Goal: Task Accomplishment & Management: Complete application form

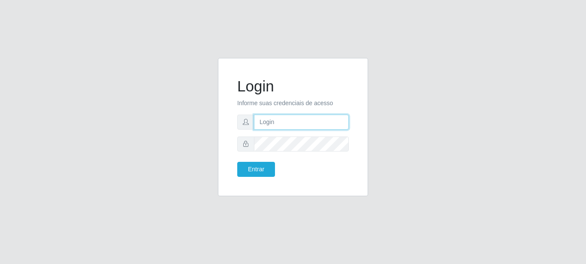
click at [289, 121] on input "text" at bounding box center [301, 122] width 95 height 15
type input "MARIAJOSÉ@BEMAIS"
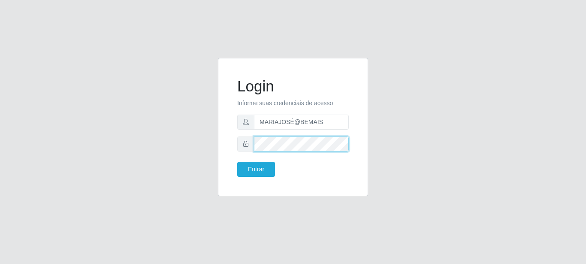
click at [237, 162] on button "Entrar" at bounding box center [256, 169] width 38 height 15
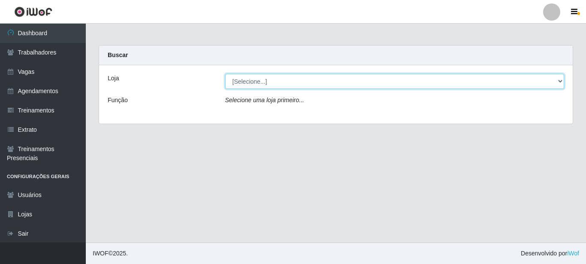
click at [225, 74] on select "[Selecione...] Bemais Supermercados - [GEOGRAPHIC_DATA]" at bounding box center [394, 81] width 339 height 15
select select "250"
click option "Bemais Supermercados - [GEOGRAPHIC_DATA]" at bounding box center [0, 0] width 0 height 0
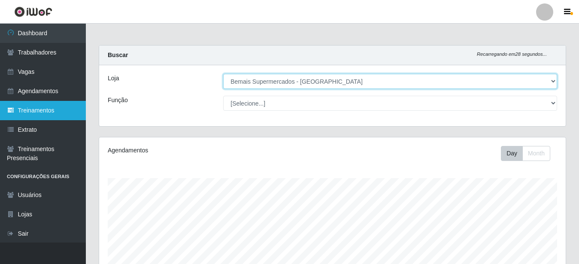
scroll to position [178, 466]
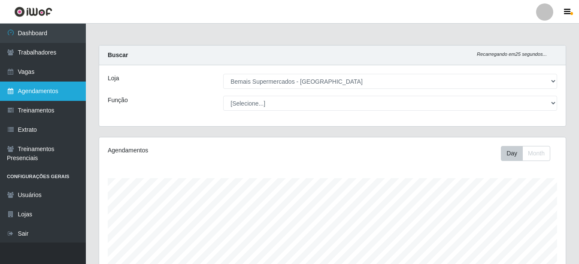
click at [53, 92] on link "Agendamentos" at bounding box center [43, 90] width 86 height 19
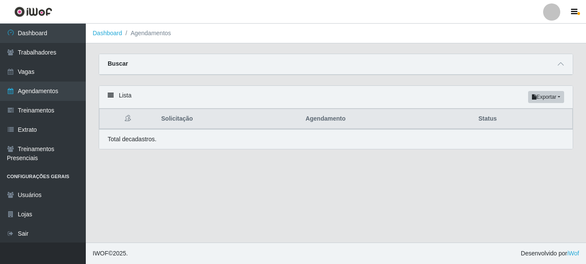
click at [555, 62] on div "Buscar" at bounding box center [336, 64] width 474 height 21
click at [554, 66] on div "Buscar" at bounding box center [336, 64] width 474 height 21
click at [549, 130] on div "Total de cadastros." at bounding box center [336, 139] width 474 height 20
click at [561, 66] on icon at bounding box center [561, 64] width 6 height 6
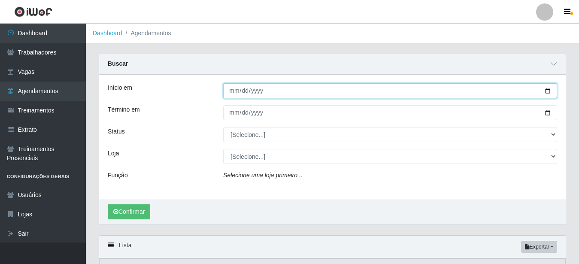
click at [549, 91] on input "Início em" at bounding box center [390, 90] width 334 height 15
type input "[DATE]"
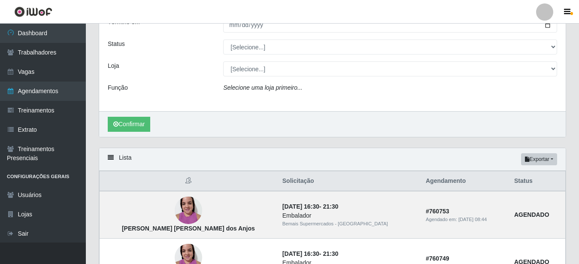
scroll to position [44, 0]
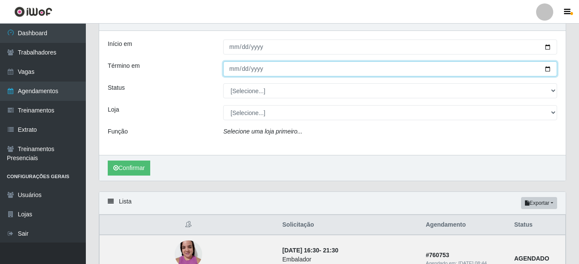
click at [539, 67] on input "Término em" at bounding box center [390, 68] width 334 height 15
click at [546, 69] on input "Término em" at bounding box center [390, 68] width 334 height 15
type input "[DATE]"
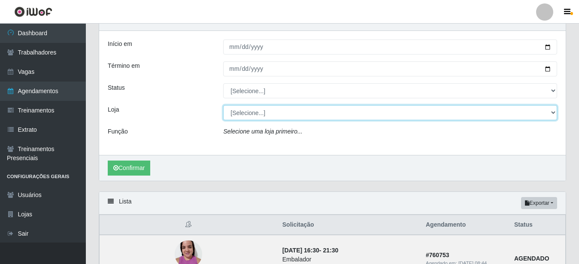
click at [223, 105] on select "[Selecione...] Bemais Supermercados - [GEOGRAPHIC_DATA]" at bounding box center [390, 112] width 334 height 15
select select "250"
click option "Bemais Supermercados - [GEOGRAPHIC_DATA]" at bounding box center [0, 0] width 0 height 0
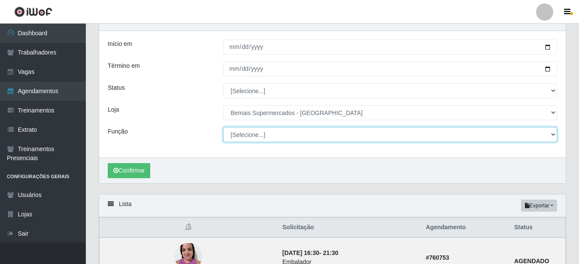
click at [223, 127] on select "[Selecione...] ASG ASG + ASG ++ Auxiliar de Estacionamento Auxiliar de Estacion…" at bounding box center [390, 134] width 334 height 15
select select "73"
click option "Operador de Caixa ++" at bounding box center [0, 0] width 0 height 0
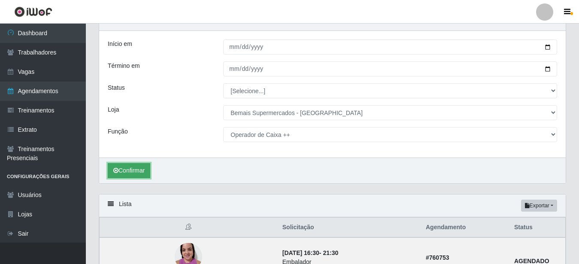
click at [136, 168] on button "Confirmar" at bounding box center [129, 170] width 42 height 15
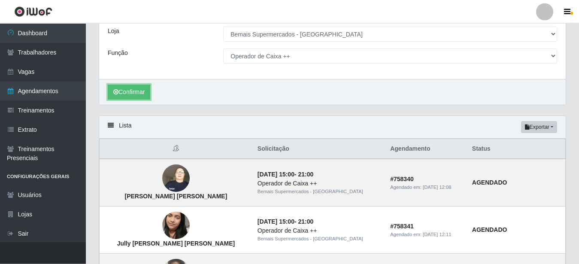
scroll to position [114, 0]
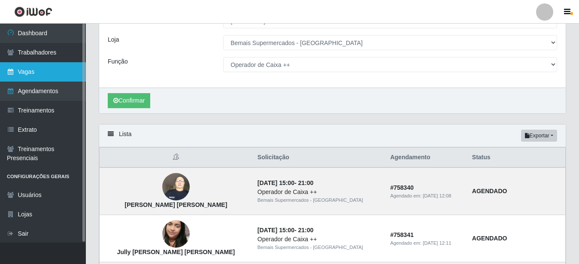
click at [51, 71] on link "Vagas" at bounding box center [43, 71] width 86 height 19
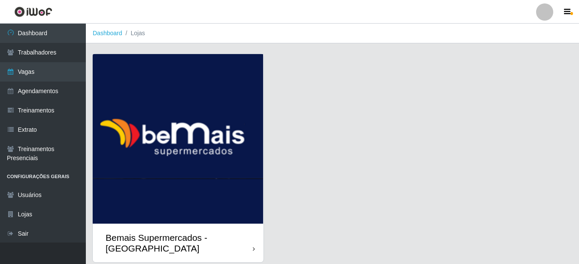
click at [247, 247] on div "Bemais Supermercados - [GEOGRAPHIC_DATA]" at bounding box center [179, 242] width 147 height 21
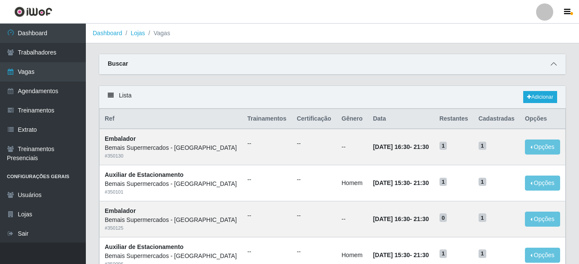
click at [555, 64] on icon at bounding box center [553, 64] width 6 height 6
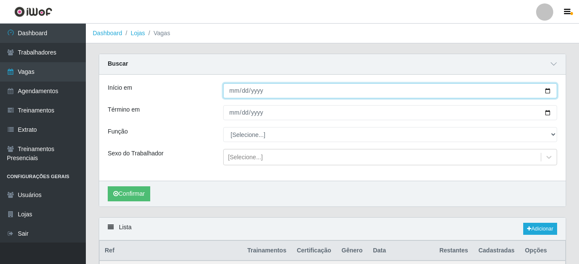
click at [547, 89] on input "Início em" at bounding box center [390, 90] width 334 height 15
type input "[DATE]"
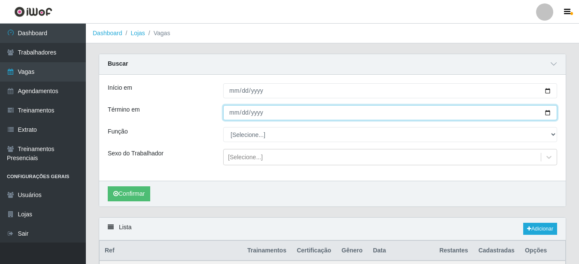
click at [543, 115] on input "Término em" at bounding box center [390, 112] width 334 height 15
type input "[DATE]"
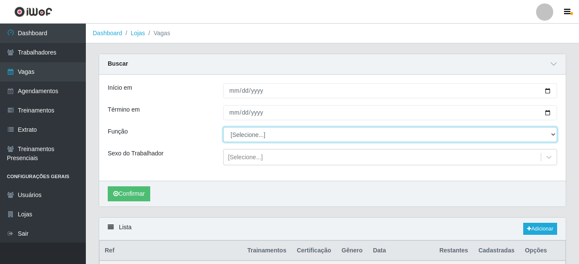
click at [223, 127] on select "[Selecione...] ASG ASG + ASG ++ Auxiliar de Estacionamento Auxiliar de Estacion…" at bounding box center [390, 134] width 334 height 15
select select "73"
click option "Operador de Caixa ++" at bounding box center [0, 0] width 0 height 0
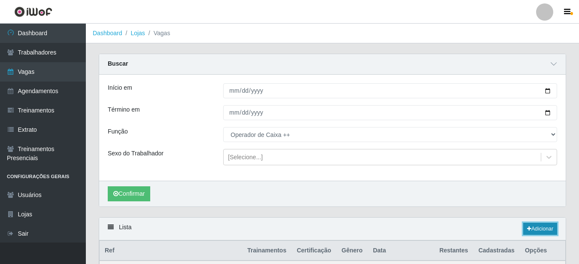
click at [538, 226] on link "Adicionar" at bounding box center [540, 229] width 34 height 12
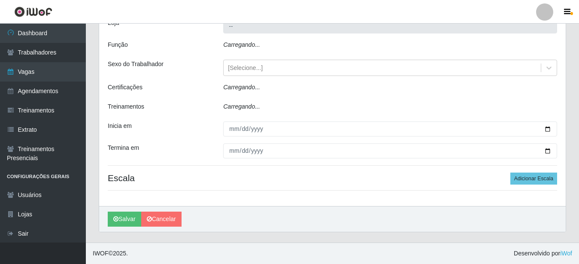
type input "Bemais Supermercados - [GEOGRAPHIC_DATA]"
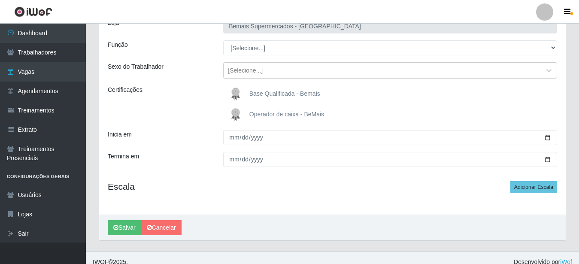
scroll to position [56, 0]
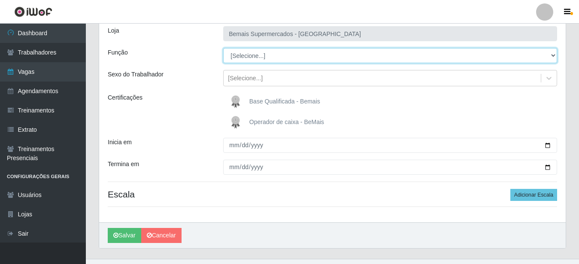
click at [223, 48] on select "[Selecione...] ASG ASG + ASG ++ Auxiliar de Estacionamento Auxiliar de Estacion…" at bounding box center [390, 55] width 334 height 15
select select "73"
click option "Operador de Caixa ++" at bounding box center [0, 0] width 0 height 0
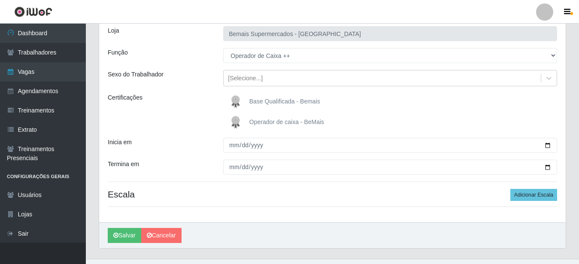
click at [267, 123] on span "Operador de caixa - BeMais" at bounding box center [286, 121] width 75 height 7
click at [0, 0] on input "Operador de caixa - BeMais" at bounding box center [0, 0] width 0 height 0
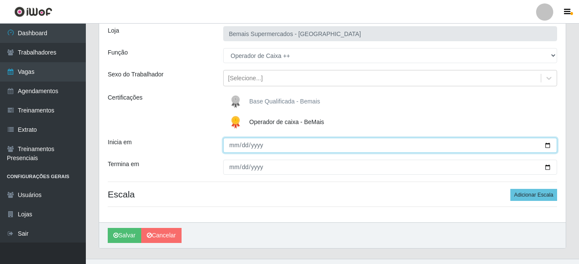
click at [543, 145] on input "Inicia em" at bounding box center [390, 145] width 334 height 15
type input "[DATE]"
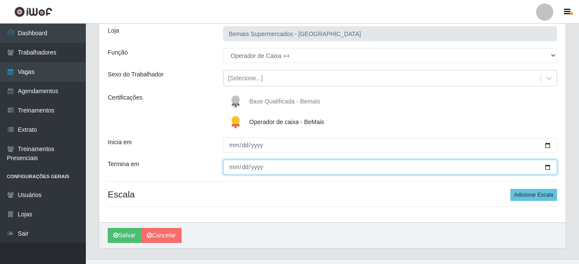
click at [544, 166] on input "Termina em" at bounding box center [390, 167] width 334 height 15
type input "[DATE]"
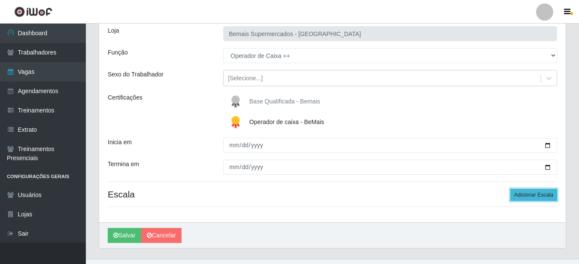
click at [531, 196] on button "Adicionar Escala" at bounding box center [533, 195] width 47 height 12
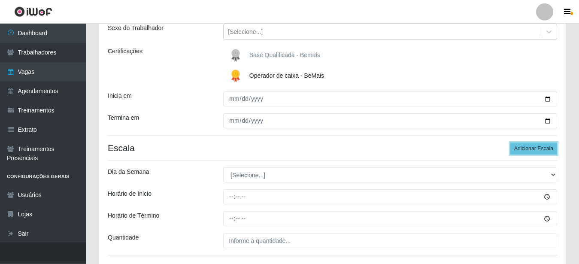
scroll to position [144, 0]
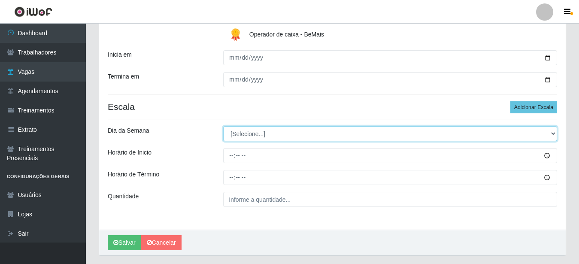
click at [223, 126] on select "[Selecione...] Segunda Terça Quarta Quinta Sexta Sábado Domingo" at bounding box center [390, 133] width 334 height 15
select select "0"
click option "[PERSON_NAME]" at bounding box center [0, 0] width 0 height 0
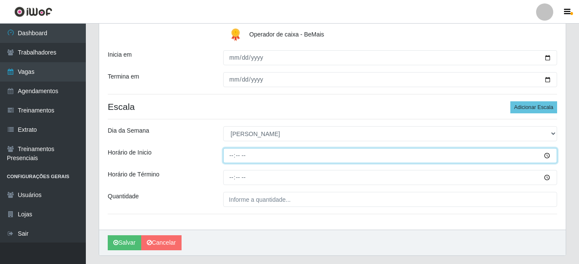
click at [232, 156] on input "Horário de Inicio" at bounding box center [390, 155] width 334 height 15
type input "07:00"
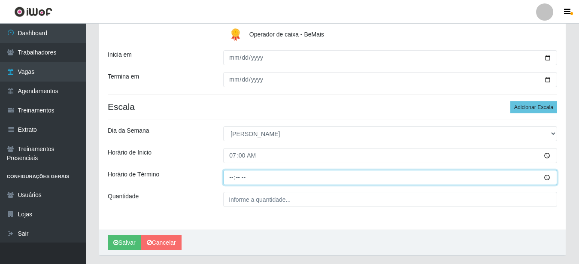
type input "13:00"
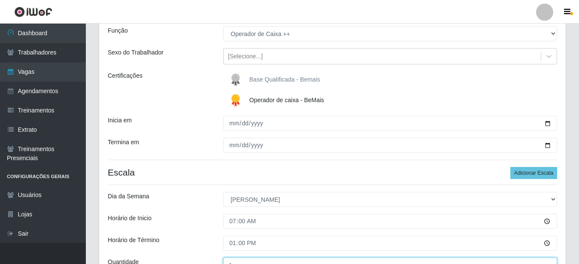
scroll to position [167, 0]
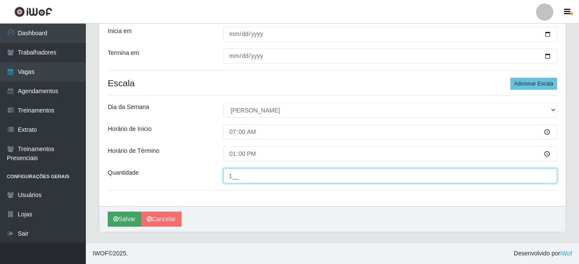
type input "1__"
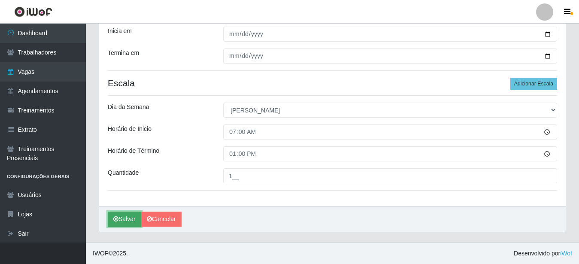
click at [127, 220] on button "Salvar" at bounding box center [124, 218] width 33 height 15
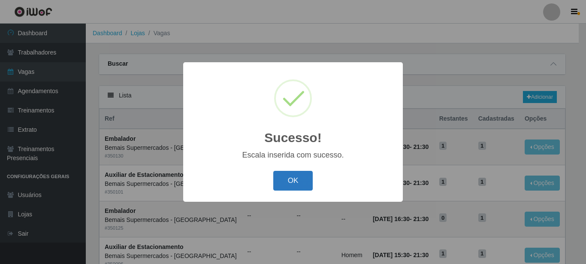
click at [299, 184] on button "OK" at bounding box center [293, 181] width 40 height 20
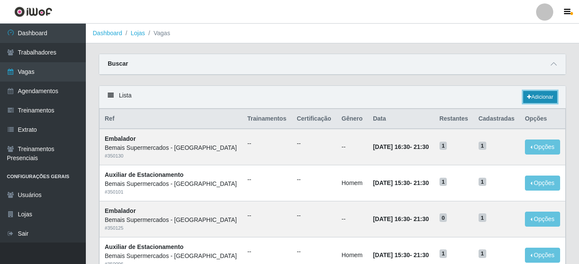
click at [528, 100] on icon at bounding box center [529, 96] width 4 height 5
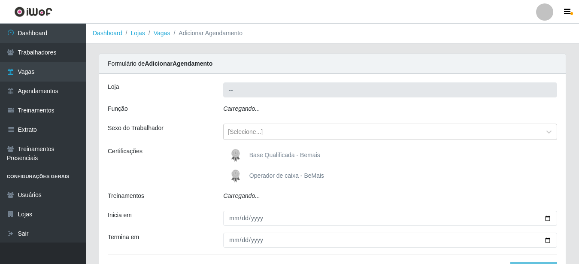
type input "Bemais Supermercados - [GEOGRAPHIC_DATA]"
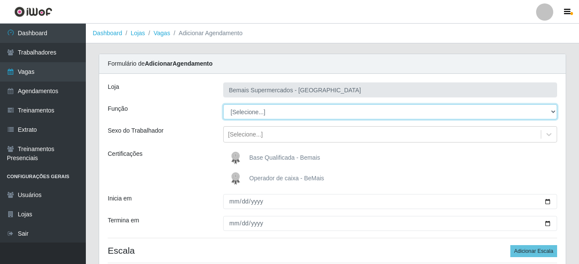
click at [223, 104] on select "[Selecione...] ASG ASG + ASG ++ Auxiliar de Estacionamento Auxiliar de Estacion…" at bounding box center [390, 111] width 334 height 15
select select "73"
click option "Operador de Caixa ++" at bounding box center [0, 0] width 0 height 0
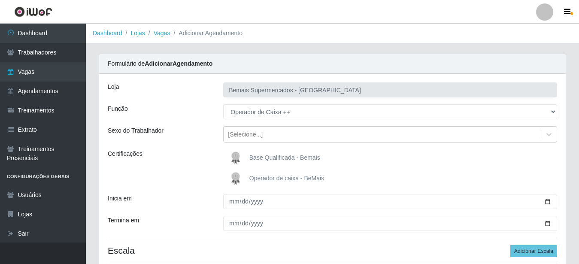
click at [281, 180] on span "Operador de caixa - BeMais" at bounding box center [286, 178] width 75 height 7
click at [0, 0] on input "Operador de caixa - BeMais" at bounding box center [0, 0] width 0 height 0
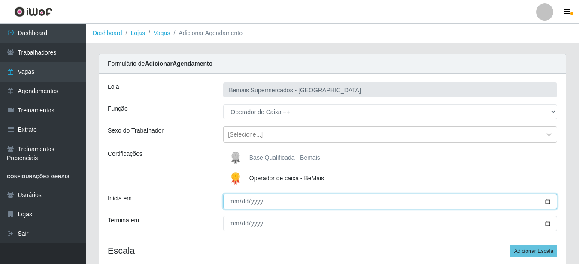
click at [549, 202] on input "Inicia em" at bounding box center [390, 201] width 334 height 15
type input "[DATE]"
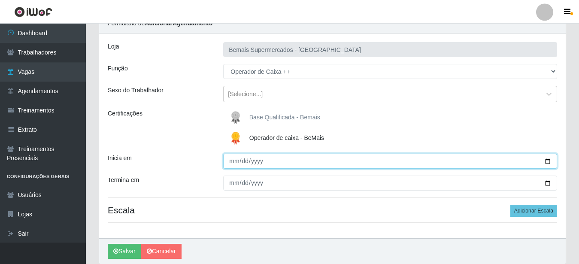
scroll to position [72, 0]
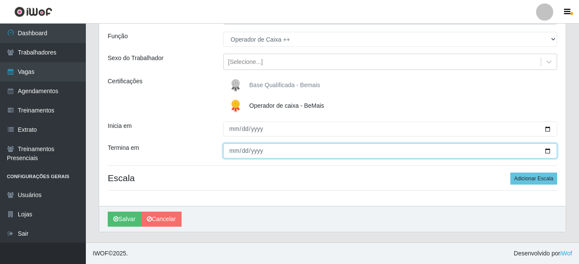
click at [544, 150] on input "Termina em" at bounding box center [390, 150] width 334 height 15
type input "[DATE]"
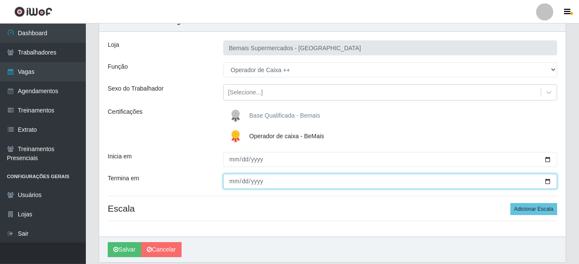
scroll to position [29, 0]
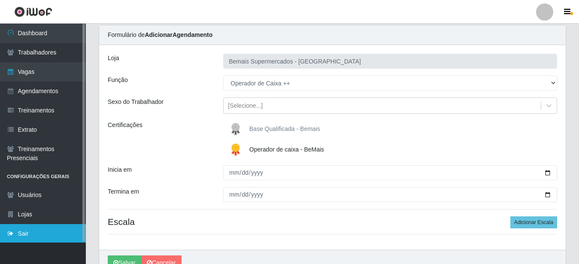
click at [26, 233] on link "Sair" at bounding box center [43, 233] width 86 height 19
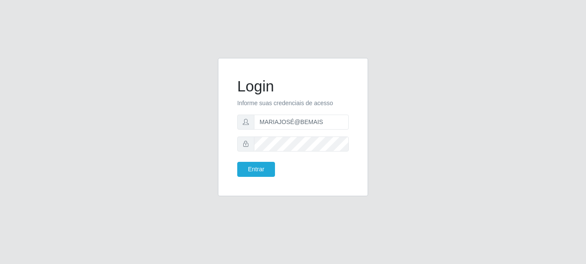
type input "MARIAJOSÉ@BEMAIS"
click at [237, 162] on button "Entrar" at bounding box center [256, 169] width 38 height 15
click at [250, 169] on button "Entrar" at bounding box center [256, 169] width 38 height 15
click at [237, 162] on button "Entrar" at bounding box center [256, 169] width 38 height 15
drag, startPoint x: 253, startPoint y: 169, endPoint x: 258, endPoint y: 166, distance: 6.8
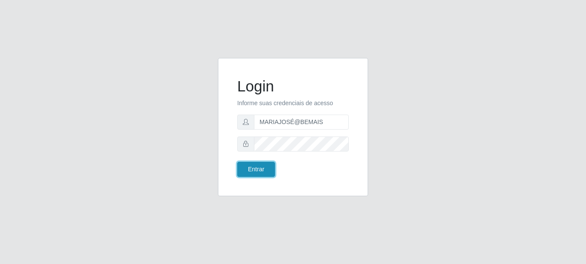
click at [254, 169] on button "Entrar" at bounding box center [256, 169] width 38 height 15
click at [272, 157] on form "Login Informe suas credenciais de acesso MARIAJOSÉ@BEMAIS Entrar" at bounding box center [293, 127] width 112 height 100
click at [261, 169] on button "Entrar" at bounding box center [256, 169] width 38 height 15
click at [259, 164] on button "Entrar" at bounding box center [256, 169] width 38 height 15
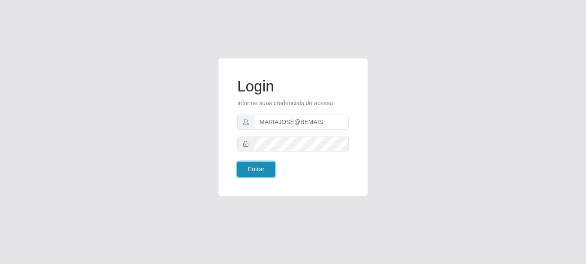
click at [237, 162] on button "Entrar" at bounding box center [256, 169] width 38 height 15
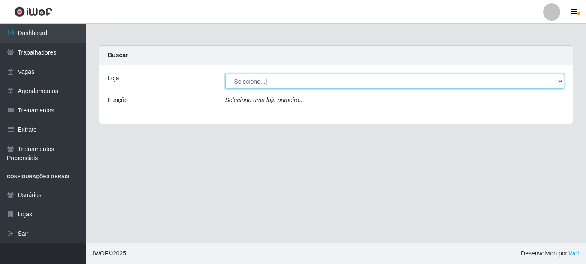
click at [225, 74] on select "[Selecione...] Bemais Supermercados - [GEOGRAPHIC_DATA]" at bounding box center [394, 81] width 339 height 15
select select "250"
click option "Bemais Supermercados - [GEOGRAPHIC_DATA]" at bounding box center [0, 0] width 0 height 0
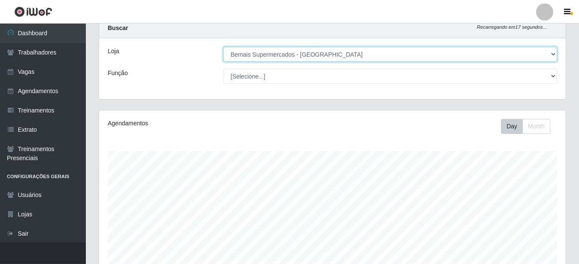
scroll to position [44, 0]
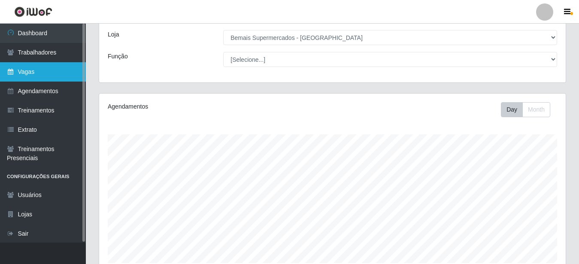
click at [59, 69] on link "Vagas" at bounding box center [43, 71] width 86 height 19
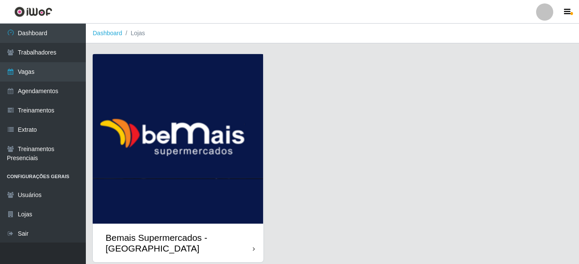
click at [255, 249] on div "Bemais Supermercados - [GEOGRAPHIC_DATA]" at bounding box center [178, 242] width 171 height 39
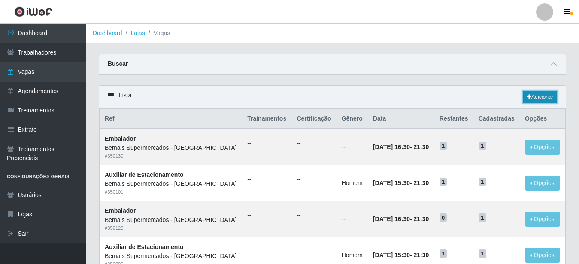
click at [547, 95] on link "Adicionar" at bounding box center [540, 97] width 34 height 12
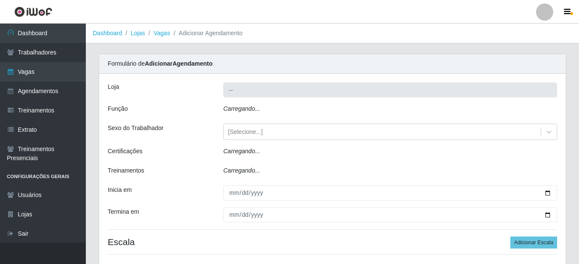
type input "Bemais Supermercados - [GEOGRAPHIC_DATA]"
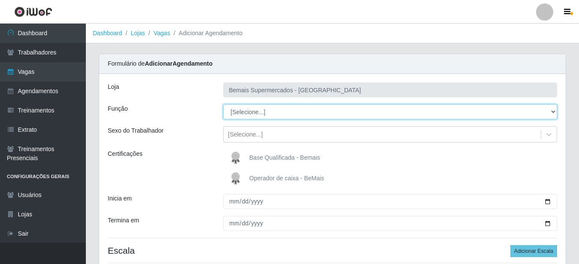
click at [223, 104] on select "[Selecione...] ASG ASG + ASG ++ Auxiliar de Estacionamento Auxiliar de Estacion…" at bounding box center [390, 111] width 334 height 15
select select "73"
click option "Operador de Caixa ++" at bounding box center [0, 0] width 0 height 0
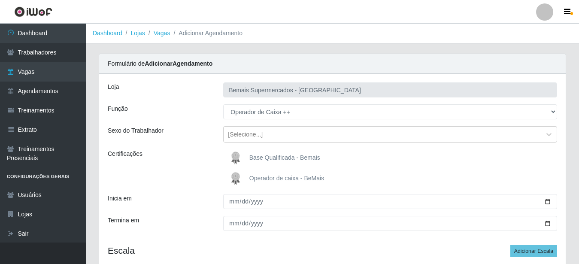
click at [270, 178] on span "Operador de caixa - BeMais" at bounding box center [286, 178] width 75 height 7
click at [0, 0] on input "Operador de caixa - BeMais" at bounding box center [0, 0] width 0 height 0
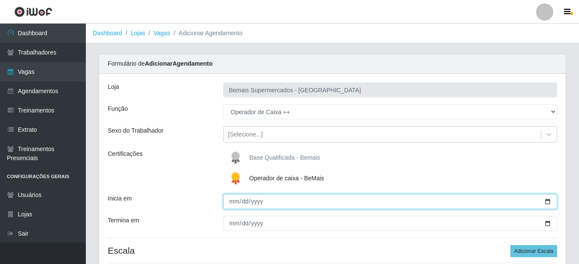
click at [542, 203] on input "Inicia em" at bounding box center [390, 201] width 334 height 15
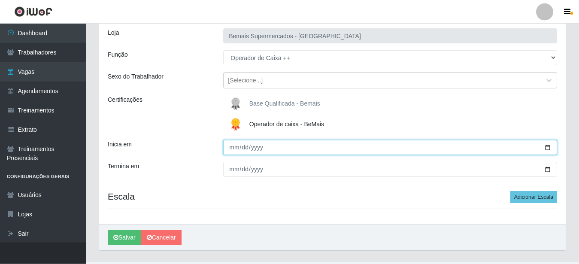
scroll to position [72, 0]
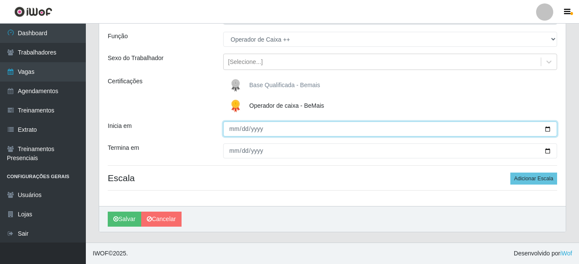
click at [548, 130] on input "Inicia em" at bounding box center [390, 128] width 334 height 15
type input "[DATE]"
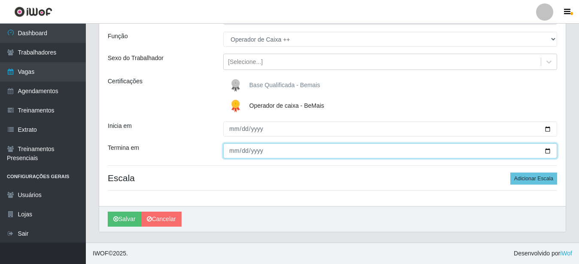
click at [544, 149] on input "Termina em" at bounding box center [390, 150] width 334 height 15
type input "[DATE]"
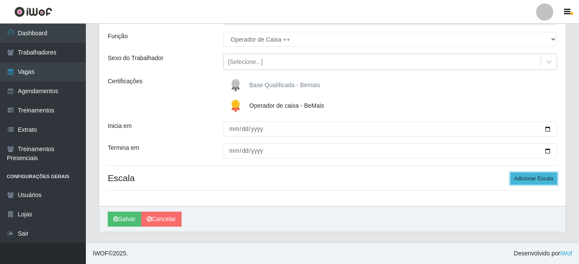
click at [539, 179] on button "Adicionar Escala" at bounding box center [533, 178] width 47 height 12
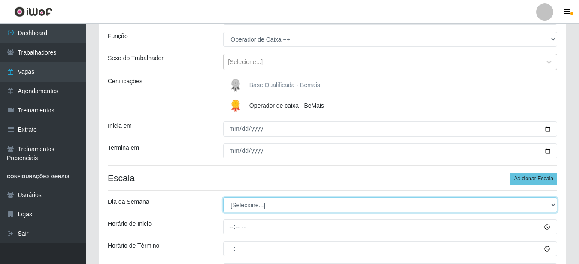
click at [223, 197] on select "[Selecione...] Segunda Terça Quarta Quinta Sexta Sábado Domingo" at bounding box center [390, 204] width 334 height 15
select select "0"
click option "[PERSON_NAME]" at bounding box center [0, 0] width 0 height 0
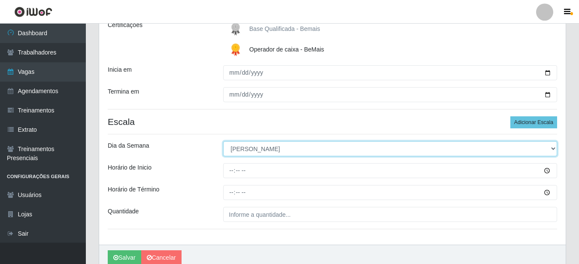
scroll to position [160, 0]
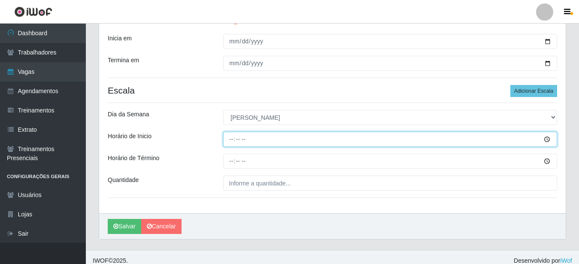
click at [512, 138] on input "Horário de Inicio" at bounding box center [390, 139] width 334 height 15
type input "08:00"
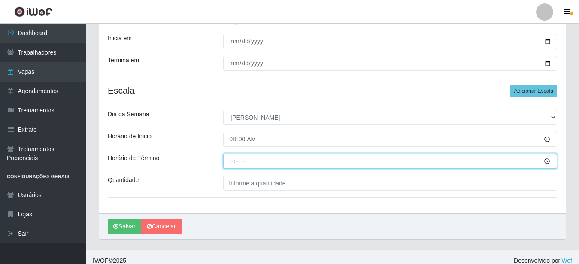
type input "14:00"
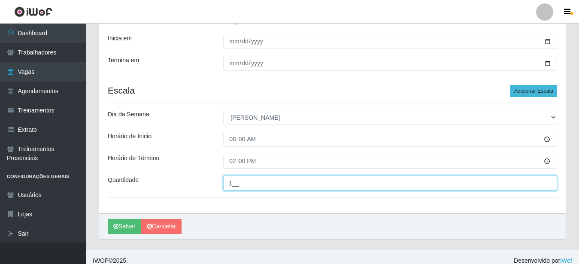
type input "1__"
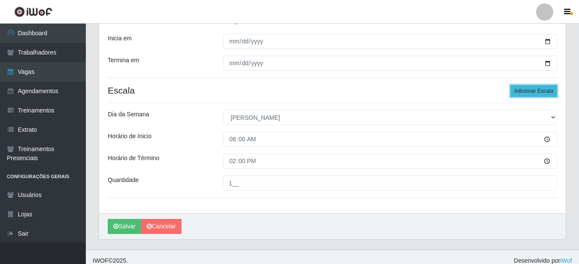
click at [531, 89] on button "Adicionar Escala" at bounding box center [533, 91] width 47 height 12
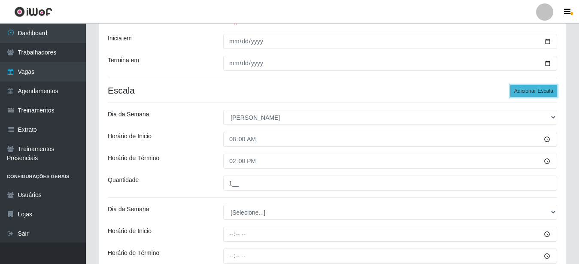
click at [531, 89] on button "Adicionar Escala" at bounding box center [533, 91] width 47 height 12
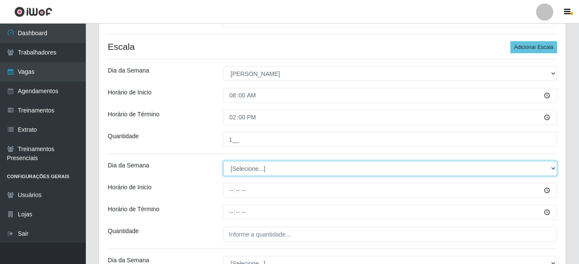
click at [223, 161] on select "[Selecione...] Segunda Terça Quarta Quinta Sexta Sábado Domingo" at bounding box center [390, 168] width 334 height 15
select select "0"
click option "[PERSON_NAME]" at bounding box center [0, 0] width 0 height 0
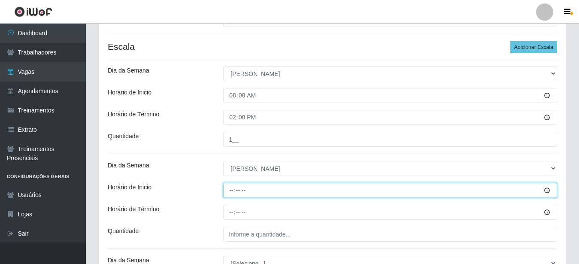
type input "09:00"
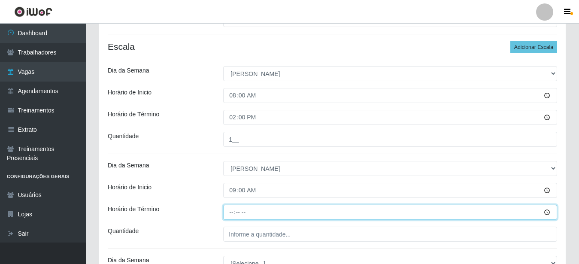
type input "15:00"
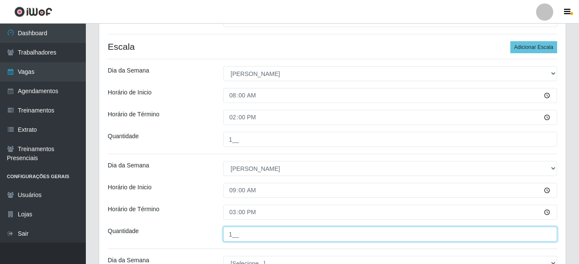
type input "1__"
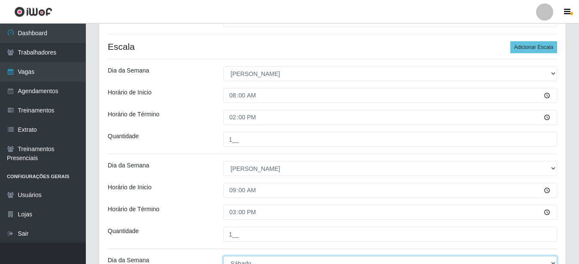
select select "0"
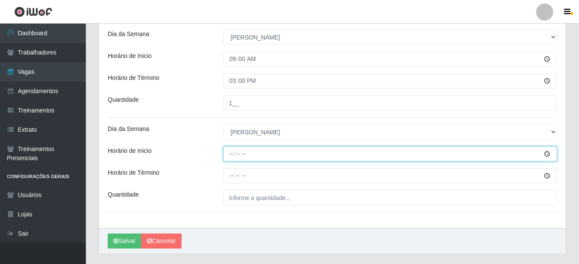
type input "15:30"
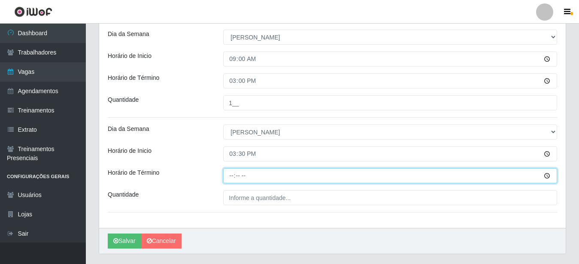
type input "21:30"
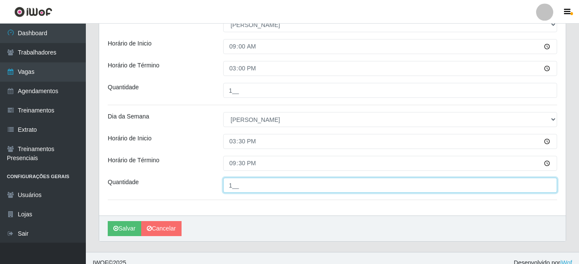
scroll to position [357, 0]
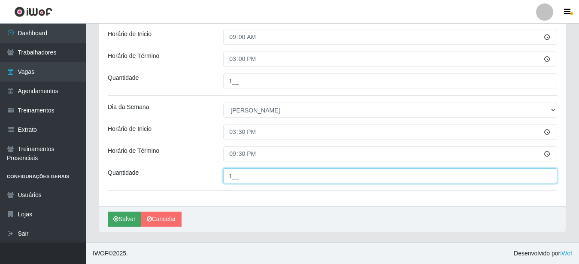
type input "1__"
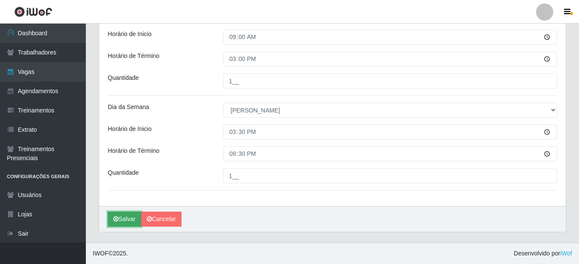
click at [127, 220] on button "Salvar" at bounding box center [124, 218] width 33 height 15
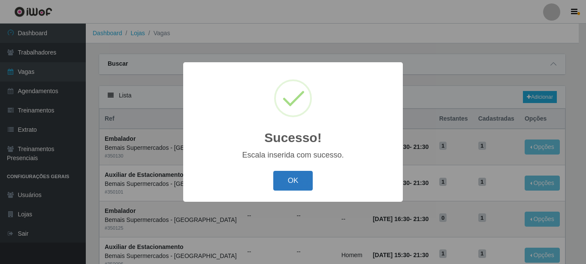
click at [284, 177] on button "OK" at bounding box center [293, 181] width 40 height 20
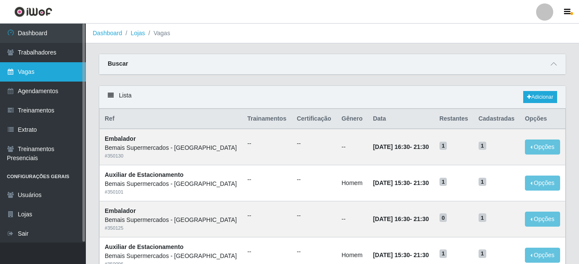
click at [72, 72] on link "Vagas" at bounding box center [43, 71] width 86 height 19
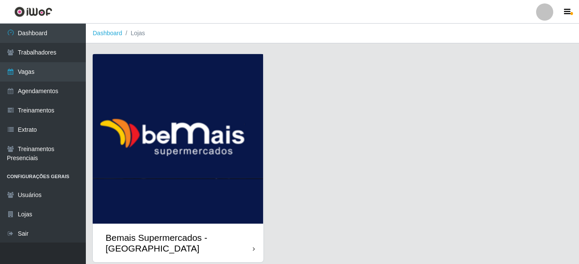
click at [250, 246] on div "Bemais Supermercados - [GEOGRAPHIC_DATA]" at bounding box center [179, 242] width 147 height 21
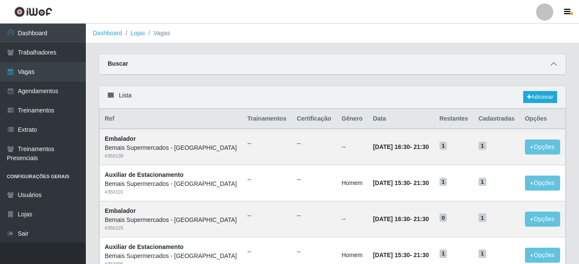
click at [554, 66] on icon at bounding box center [553, 64] width 6 height 6
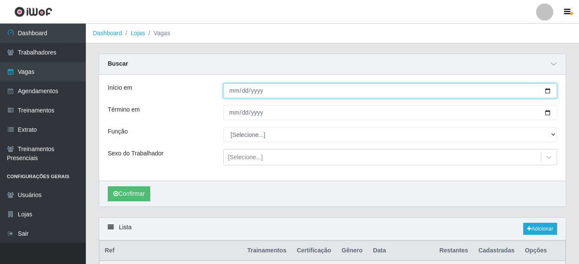
click at [546, 91] on input "Início em" at bounding box center [390, 90] width 334 height 15
type input "[DATE]"
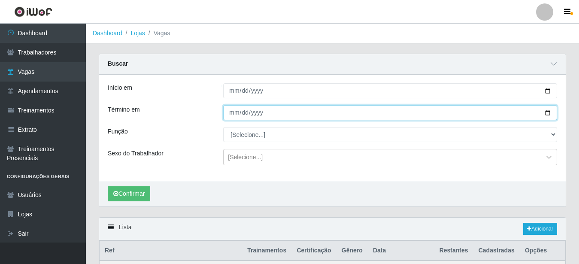
click at [546, 112] on input "Término em" at bounding box center [390, 112] width 334 height 15
type input "[DATE]"
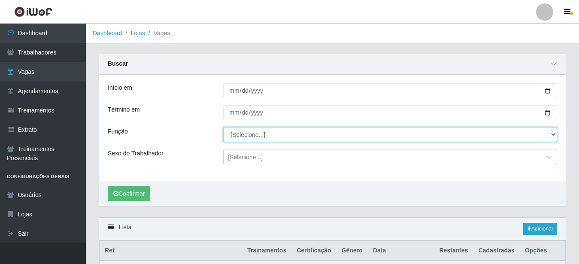
click at [223, 127] on select "[Selecione...] ASG ASG + ASG ++ Auxiliar de Estacionamento Auxiliar de Estacion…" at bounding box center [390, 134] width 334 height 15
click option "Operador de Caixa ++" at bounding box center [0, 0] width 0 height 0
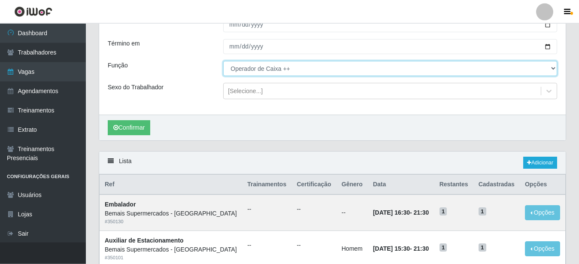
scroll to position [131, 0]
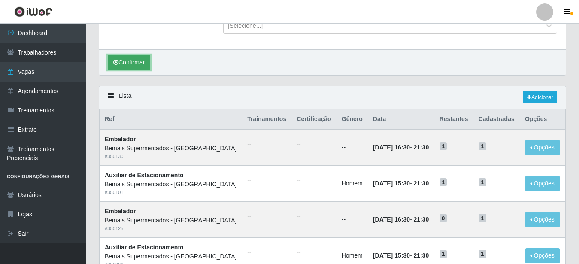
click at [127, 63] on button "Confirmar" at bounding box center [129, 62] width 42 height 15
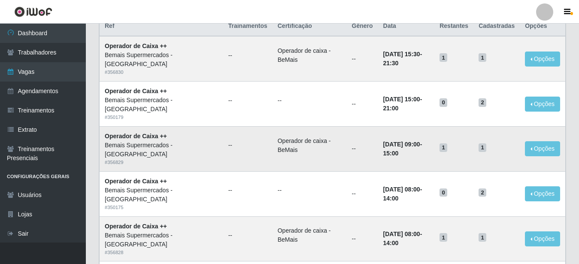
scroll to position [49, 0]
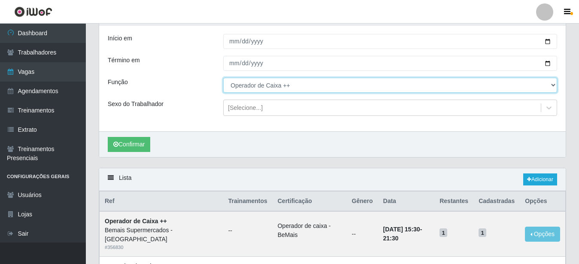
select select "71"
click option "Embalador ++" at bounding box center [0, 0] width 0 height 0
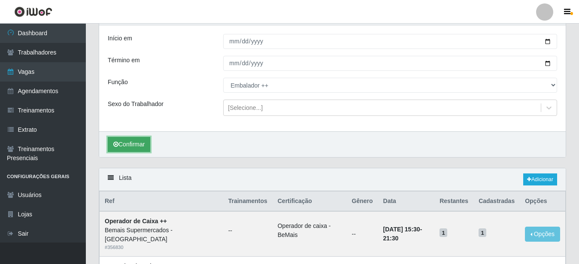
click at [136, 146] on button "Confirmar" at bounding box center [129, 144] width 42 height 15
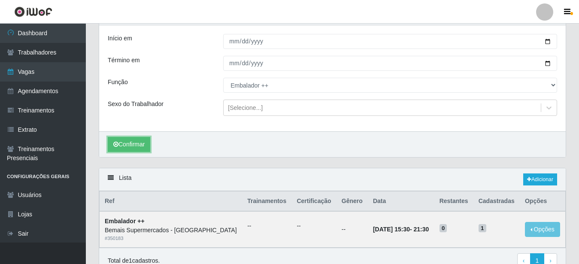
scroll to position [92, 0]
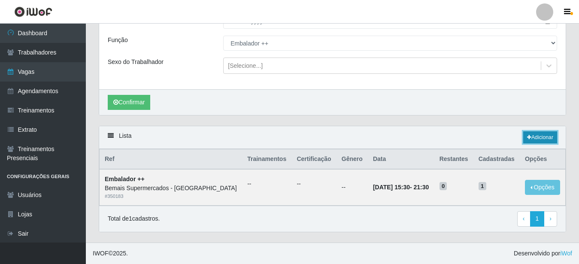
click at [530, 140] on link "Adicionar" at bounding box center [540, 137] width 34 height 12
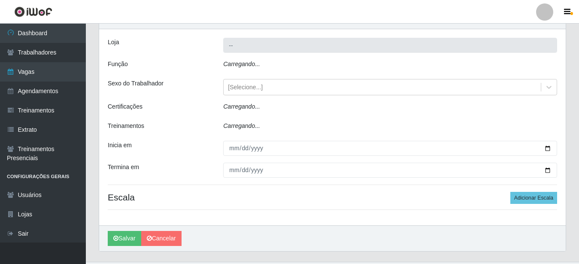
type input "Bemais Supermercados - [GEOGRAPHIC_DATA]"
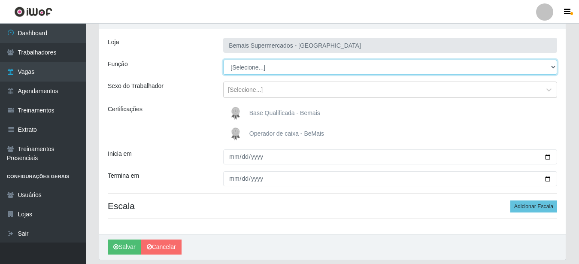
click at [223, 60] on select "[Selecione...] ASG ASG + ASG ++ Auxiliar de Estacionamento Auxiliar de Estacion…" at bounding box center [390, 67] width 334 height 15
select select "71"
click option "Embalador ++" at bounding box center [0, 0] width 0 height 0
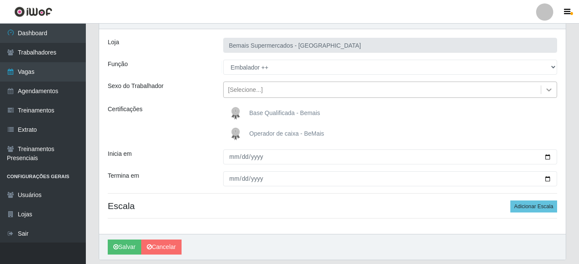
click at [548, 90] on icon at bounding box center [548, 89] width 5 height 3
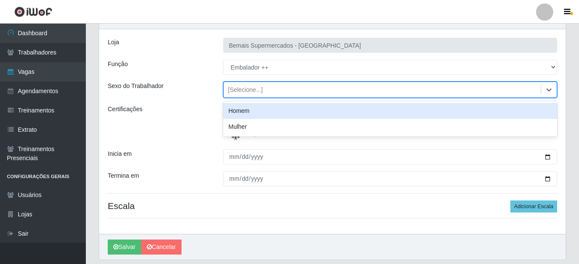
click at [477, 112] on div "Homem" at bounding box center [390, 111] width 334 height 16
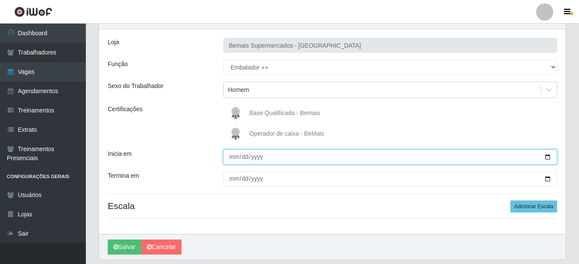
click at [543, 154] on input "Inicia em" at bounding box center [390, 156] width 334 height 15
type input "[DATE]"
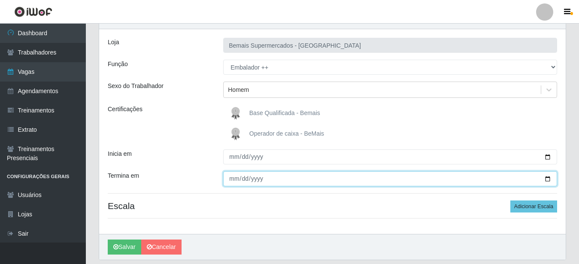
click at [542, 178] on input "Termina em" at bounding box center [390, 178] width 334 height 15
click at [549, 178] on input "Termina em" at bounding box center [390, 178] width 334 height 15
type input "[DATE]"
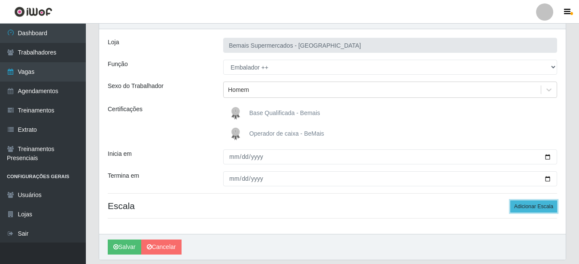
click at [534, 203] on button "Adicionar Escala" at bounding box center [533, 206] width 47 height 12
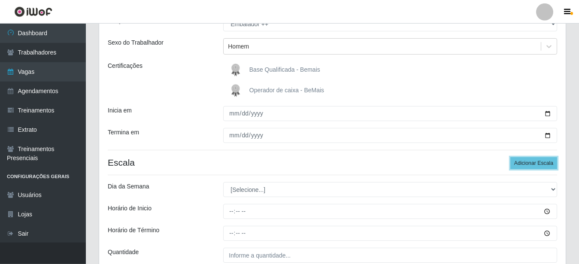
scroll to position [132, 0]
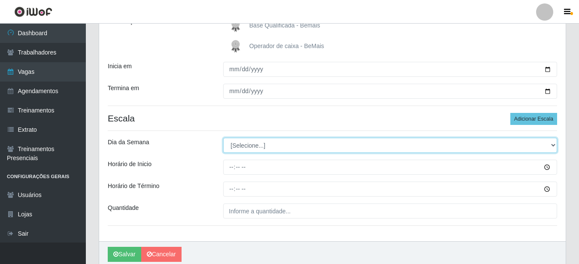
click at [223, 138] on select "[Selecione...] Segunda Terça Quarta Quinta Sexta Sábado Domingo" at bounding box center [390, 145] width 334 height 15
select select "0"
click option "[PERSON_NAME]" at bounding box center [0, 0] width 0 height 0
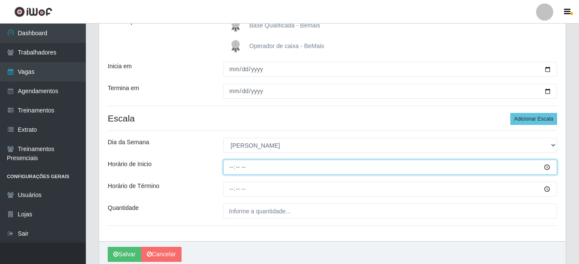
click at [260, 166] on input "Horário de Inicio" at bounding box center [390, 167] width 334 height 15
type input "08:00"
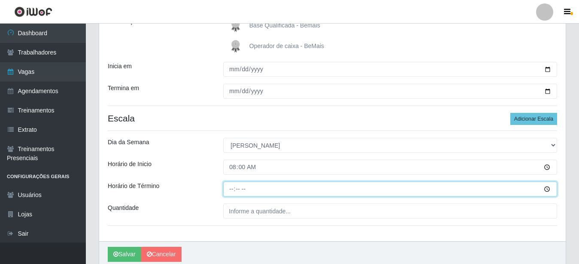
type input "14:00"
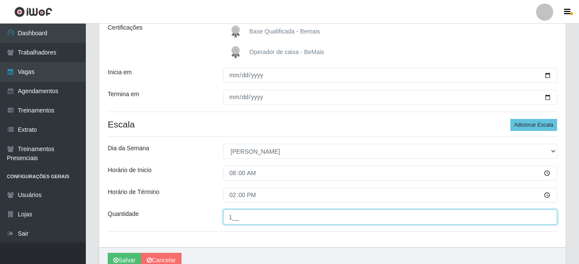
scroll to position [167, 0]
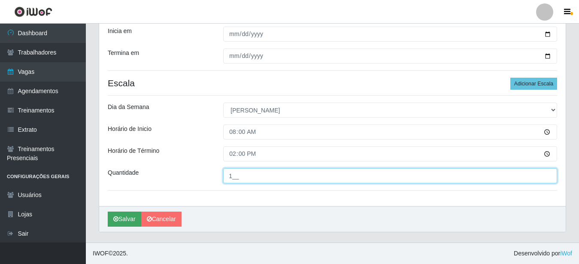
type input "1__"
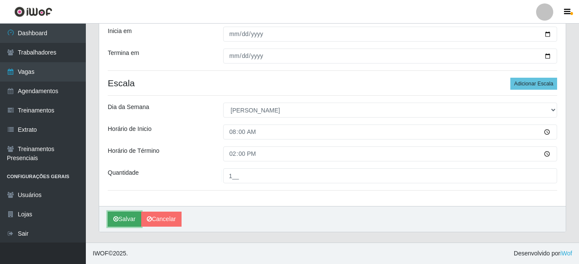
click at [127, 217] on button "Salvar" at bounding box center [124, 218] width 33 height 15
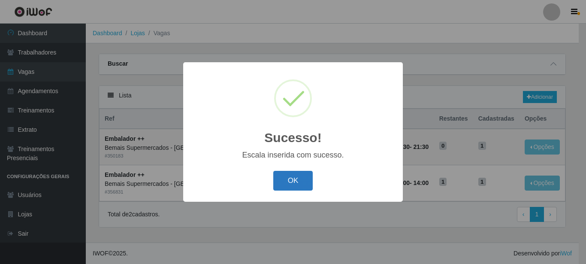
click at [289, 178] on button "OK" at bounding box center [293, 181] width 40 height 20
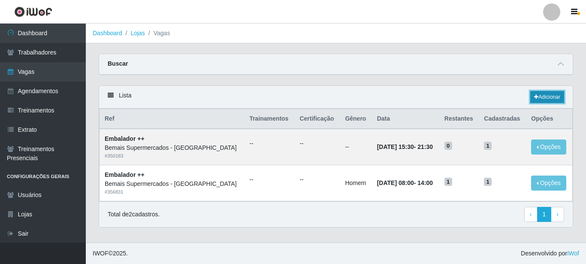
click at [545, 97] on link "Adicionar" at bounding box center [547, 97] width 34 height 12
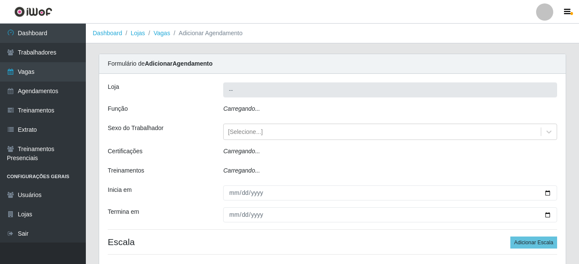
type input "Bemais Supermercados - [GEOGRAPHIC_DATA]"
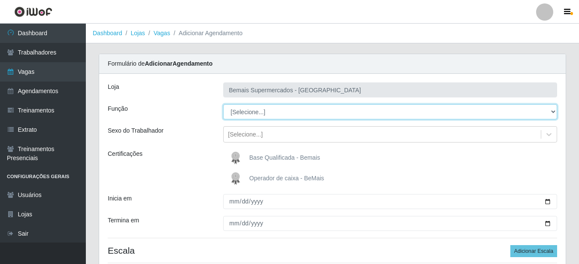
click at [223, 104] on select "[Selecione...] ASG ASG + ASG ++ Auxiliar de Estacionamento Auxiliar de Estacion…" at bounding box center [390, 111] width 334 height 15
select select "71"
click option "Embalador ++" at bounding box center [0, 0] width 0 height 0
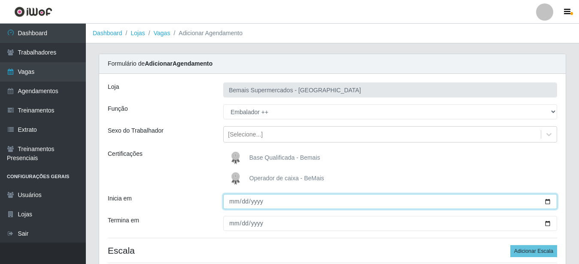
click at [546, 199] on input "Inicia em" at bounding box center [390, 201] width 334 height 15
type input "[DATE]"
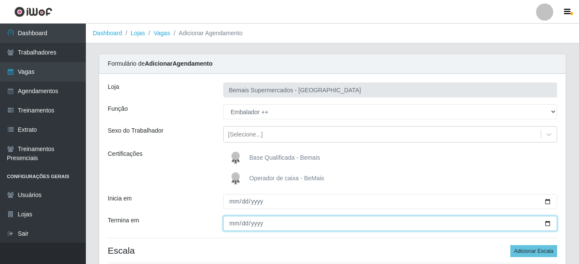
type input "[DATE]"
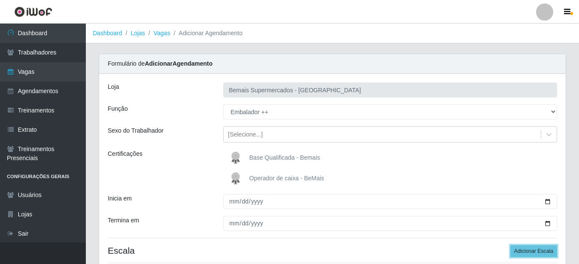
click at [510, 245] on button "Adicionar Escala" at bounding box center [533, 251] width 47 height 12
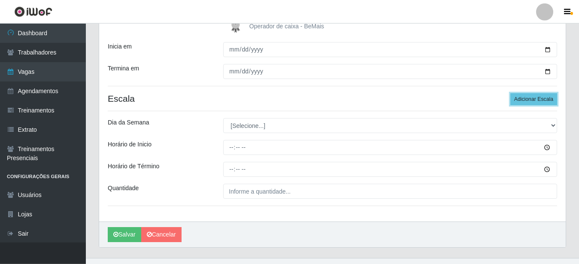
scroll to position [167, 0]
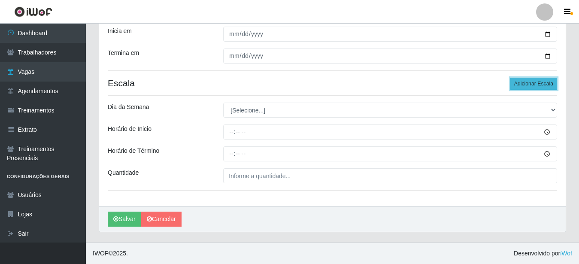
click at [537, 83] on button "Adicionar Escala" at bounding box center [533, 84] width 47 height 12
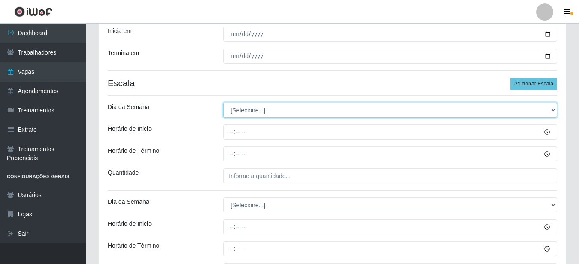
click at [223, 103] on select "[Selecione...] Segunda Terça Quarta Quinta Sexta Sábado Domingo" at bounding box center [390, 110] width 334 height 15
select select "0"
click option "[PERSON_NAME]" at bounding box center [0, 0] width 0 height 0
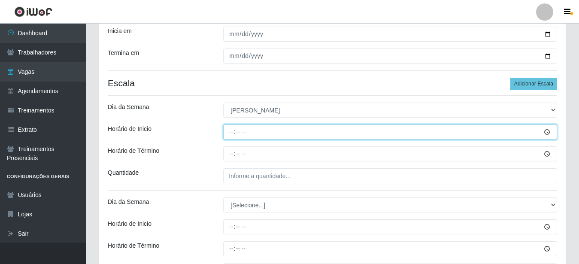
type input "15:00"
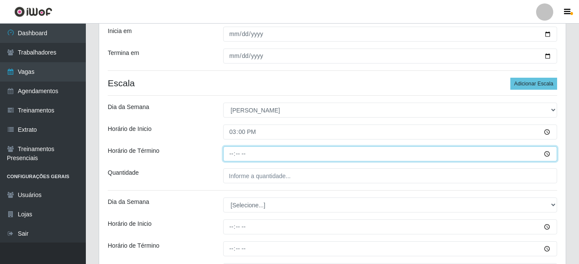
type input "21:00"
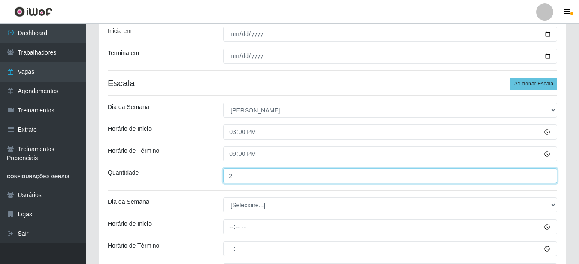
type input "2__"
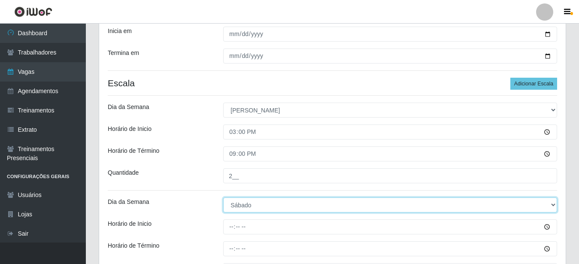
select select "0"
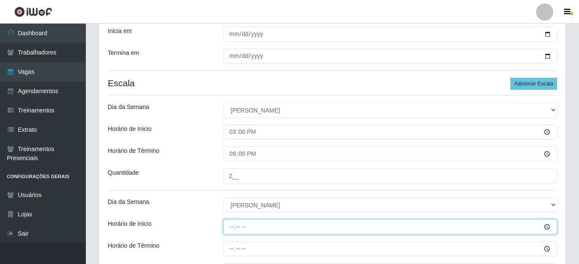
type input "15:30"
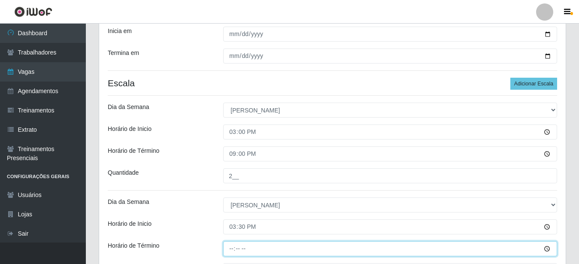
type input "21:30"
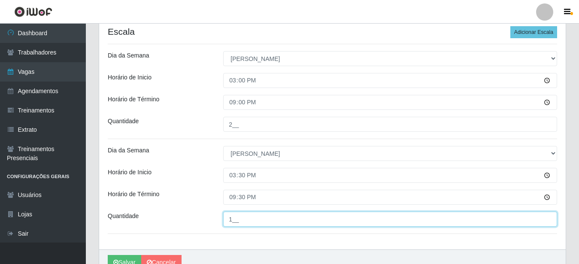
scroll to position [262, 0]
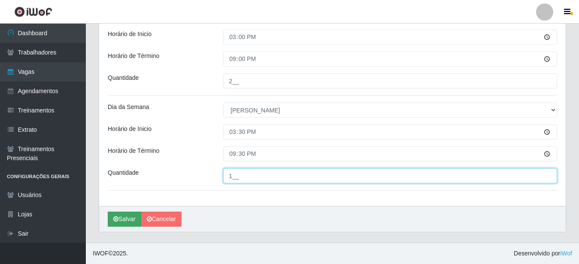
type input "1__"
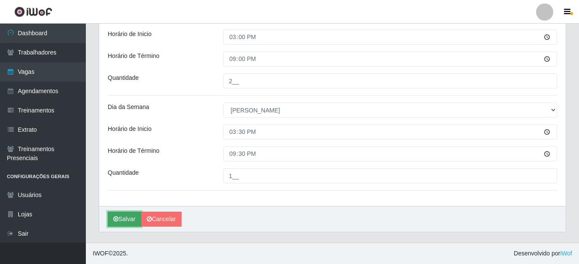
click at [125, 220] on button "Salvar" at bounding box center [124, 218] width 33 height 15
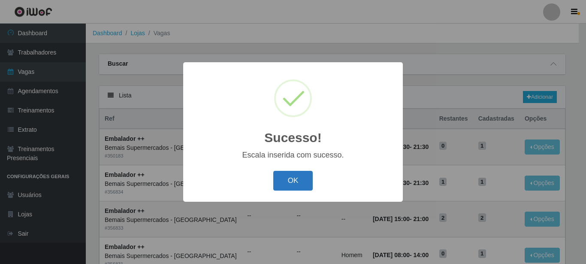
click at [296, 181] on button "OK" at bounding box center [293, 181] width 40 height 20
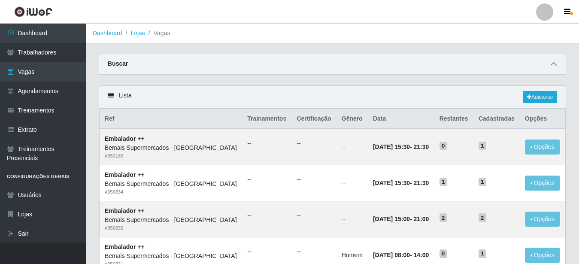
click at [550, 65] on icon at bounding box center [553, 64] width 6 height 6
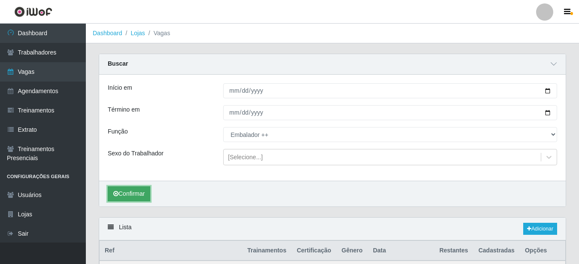
click at [135, 190] on button "Confirmar" at bounding box center [129, 193] width 42 height 15
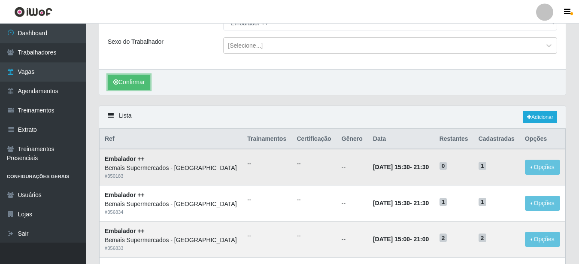
scroll to position [68, 0]
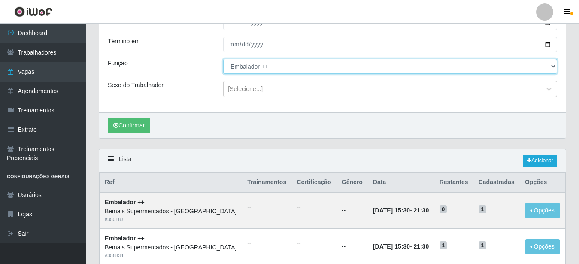
click at [223, 59] on select "[Selecione...] ASG ASG + ASG ++ Auxiliar de Estacionamento Auxiliar de Estacion…" at bounding box center [390, 66] width 334 height 15
click option "Auxiliar de Estacionamento +" at bounding box center [0, 0] width 0 height 0
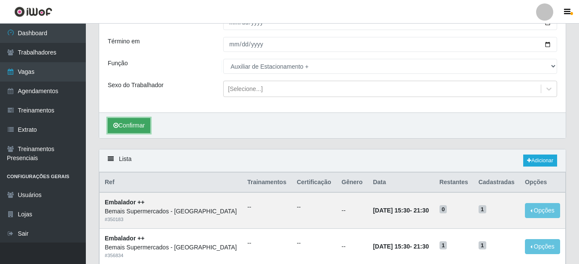
click at [134, 127] on button "Confirmar" at bounding box center [129, 125] width 42 height 15
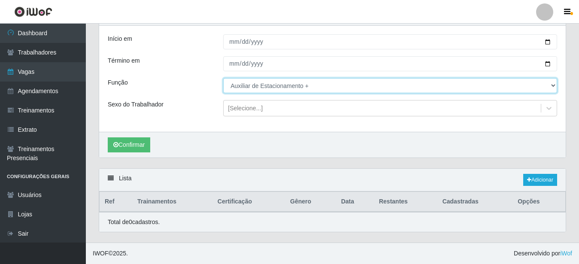
select select "105"
click option "Auxiliar de Estacionamento ++" at bounding box center [0, 0] width 0 height 0
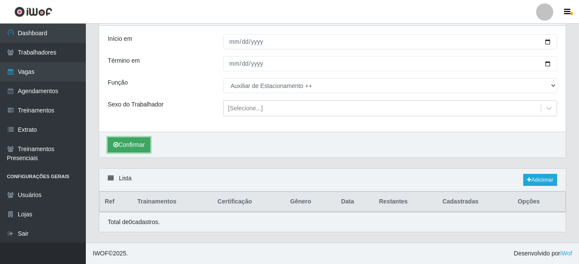
click at [142, 145] on button "Confirmar" at bounding box center [129, 144] width 42 height 15
click at [543, 179] on link "Adicionar" at bounding box center [540, 180] width 34 height 12
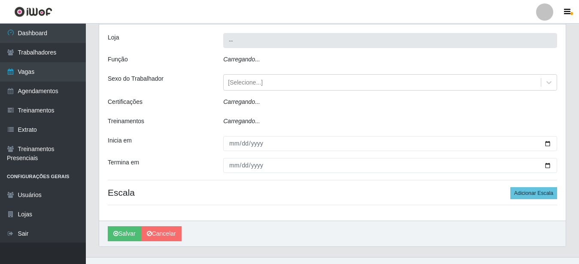
scroll to position [45, 0]
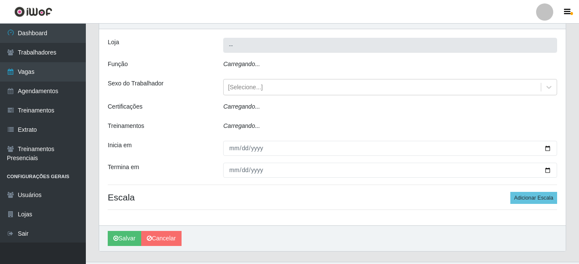
type input "Bemais Supermercados - [GEOGRAPHIC_DATA]"
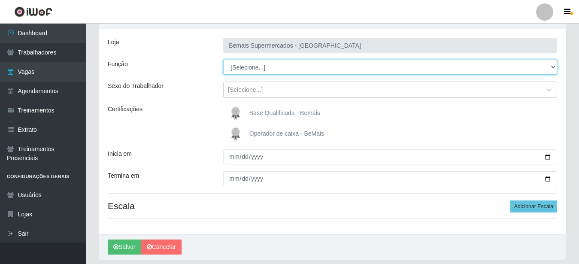
select select "105"
click option "Auxiliar de Estacionamento ++" at bounding box center [0, 0] width 0 height 0
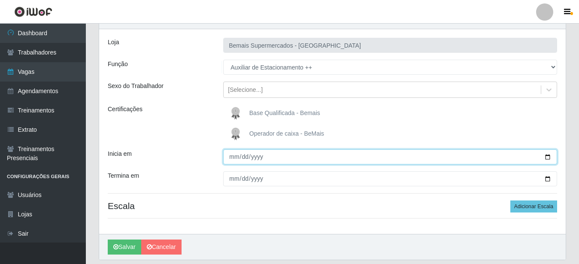
click at [544, 157] on input "Inicia em" at bounding box center [390, 156] width 334 height 15
type input "[DATE]"
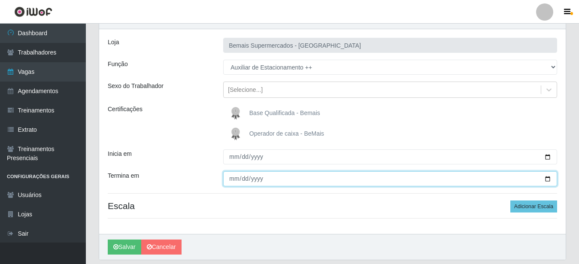
click at [541, 177] on input "Termina em" at bounding box center [390, 178] width 334 height 15
click at [547, 178] on input "Termina em" at bounding box center [390, 178] width 334 height 15
type input "[DATE]"
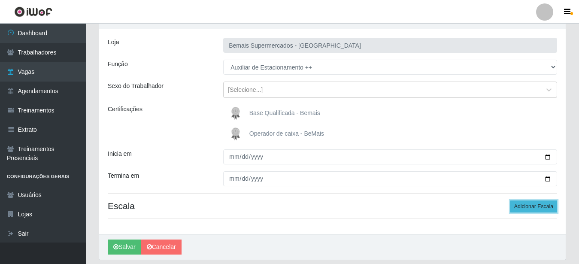
click at [539, 203] on button "Adicionar Escala" at bounding box center [533, 206] width 47 height 12
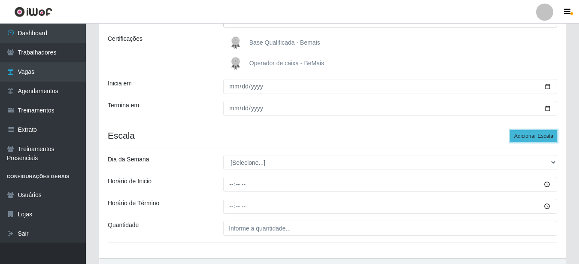
scroll to position [132, 0]
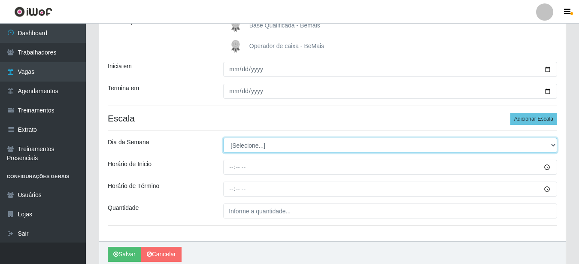
click at [223, 138] on select "[Selecione...] Segunda Terça Quarta Quinta Sexta Sábado Domingo" at bounding box center [390, 145] width 334 height 15
select select "0"
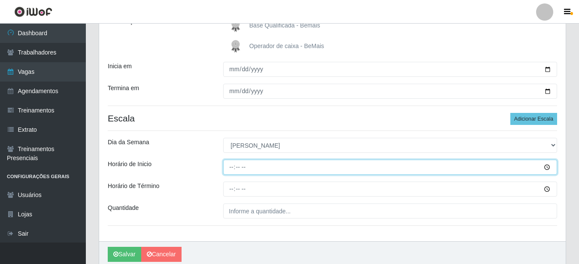
type input "15:30"
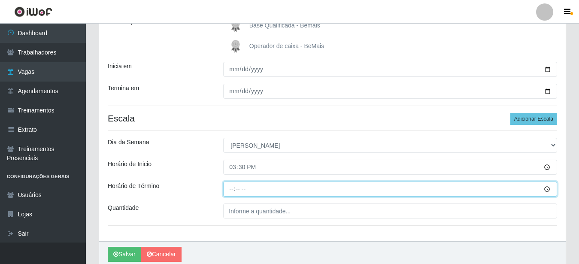
type input "21:30"
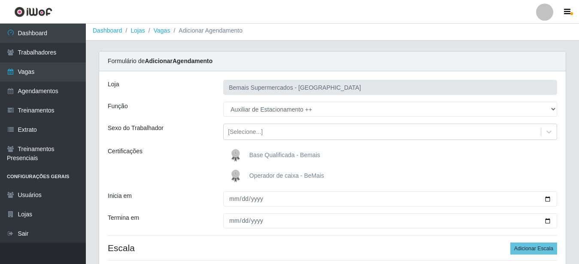
scroll to position [0, 0]
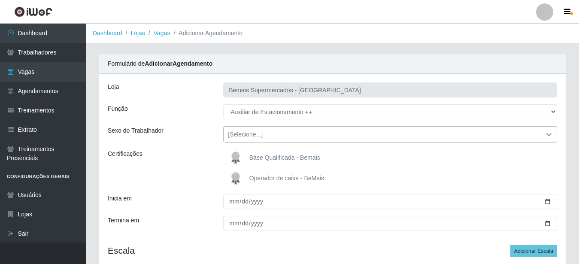
type input "1__"
click at [549, 134] on icon at bounding box center [548, 134] width 9 height 9
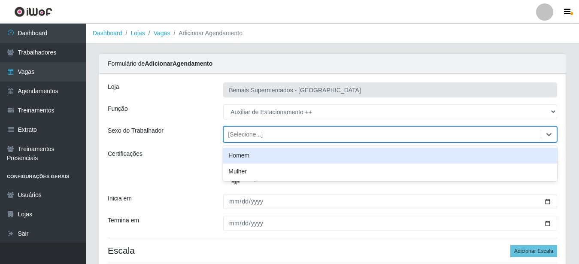
click at [357, 151] on div "Homem" at bounding box center [390, 156] width 334 height 16
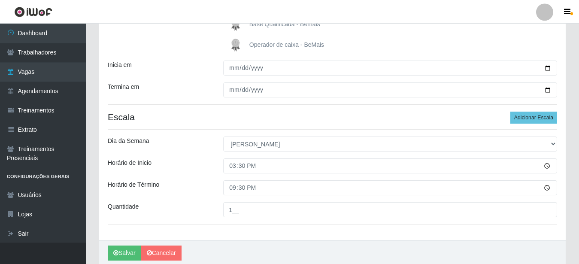
scroll to position [167, 0]
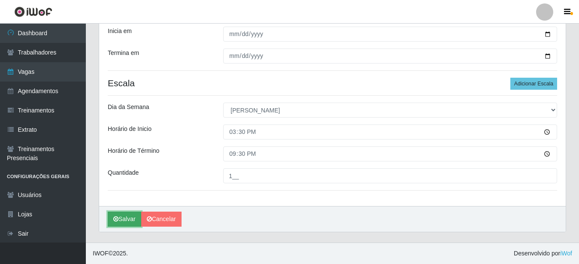
click at [125, 218] on button "Salvar" at bounding box center [124, 218] width 33 height 15
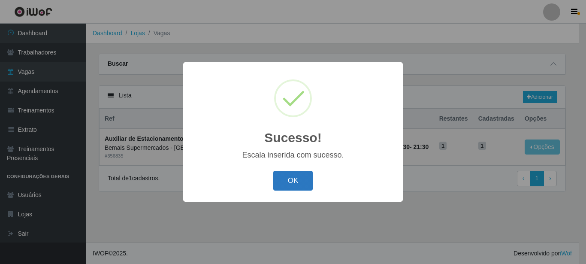
click at [293, 178] on button "OK" at bounding box center [293, 181] width 40 height 20
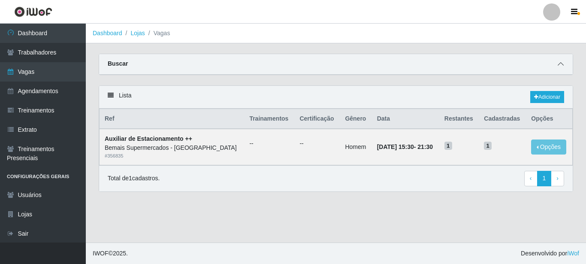
click at [559, 64] on icon at bounding box center [561, 64] width 6 height 6
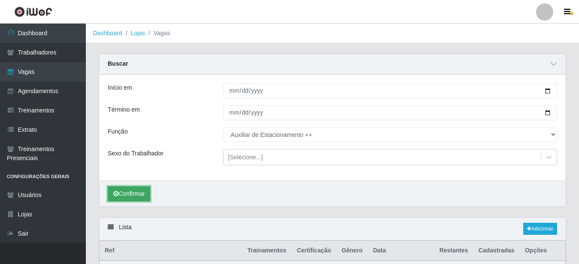
click at [132, 193] on button "Confirmar" at bounding box center [129, 193] width 42 height 15
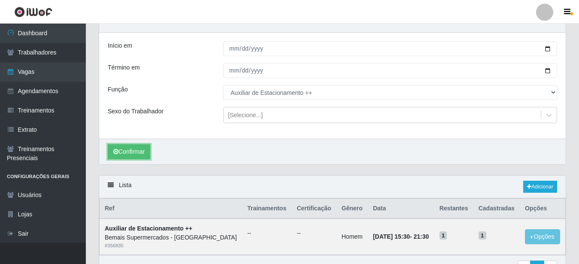
scroll to position [87, 0]
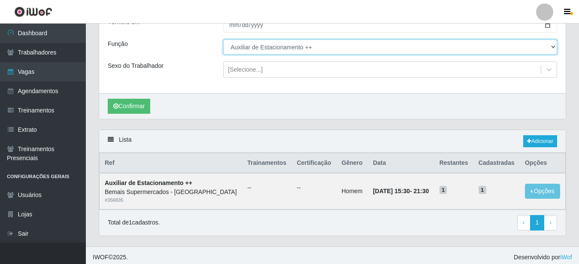
click at [223, 39] on select "[Selecione...] ASG ASG + ASG ++ Auxiliar de Estacionamento Auxiliar de Estacion…" at bounding box center [390, 46] width 334 height 15
click option "Embalador ++" at bounding box center [0, 0] width 0 height 0
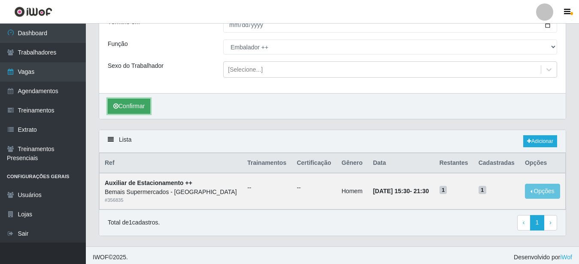
click at [137, 110] on button "Confirmar" at bounding box center [129, 106] width 42 height 15
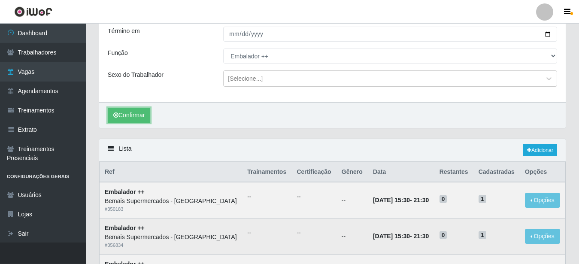
scroll to position [68, 0]
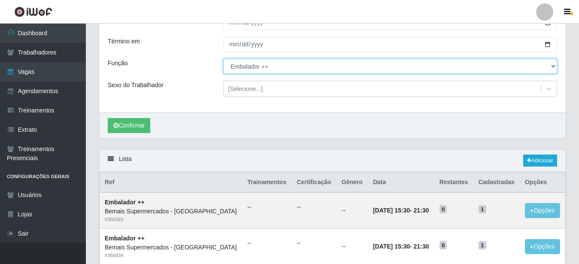
click at [223, 59] on select "[Selecione...] ASG ASG + ASG ++ Auxiliar de Estacionamento Auxiliar de Estacion…" at bounding box center [390, 66] width 334 height 15
select select "73"
click option "Operador de Caixa ++" at bounding box center [0, 0] width 0 height 0
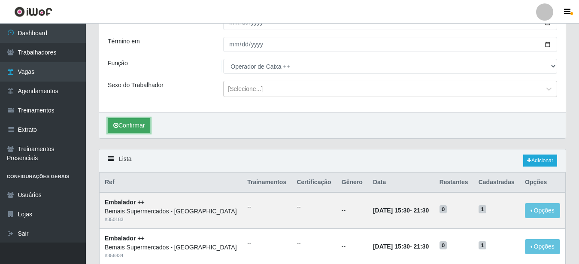
click at [135, 126] on button "Confirmar" at bounding box center [129, 125] width 42 height 15
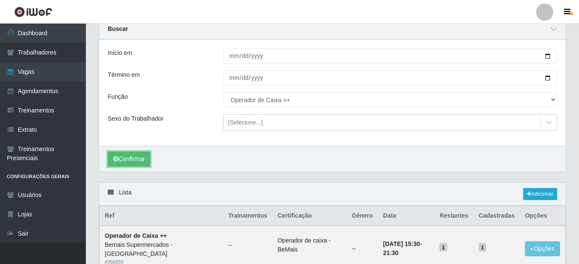
scroll to position [19, 0]
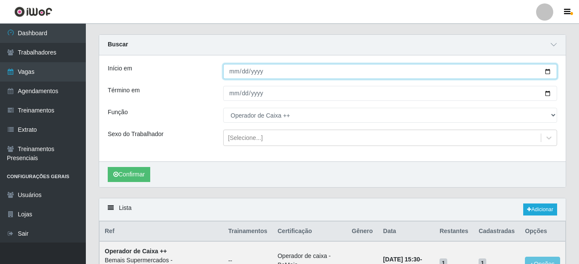
click at [546, 71] on input "[DATE]" at bounding box center [390, 71] width 334 height 15
type input "2025-10-11"
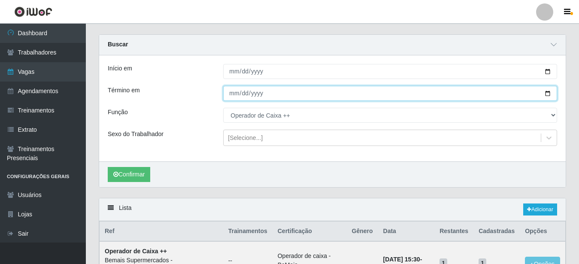
click at [546, 91] on input "[DATE]" at bounding box center [390, 93] width 334 height 15
type input "2025-10-11"
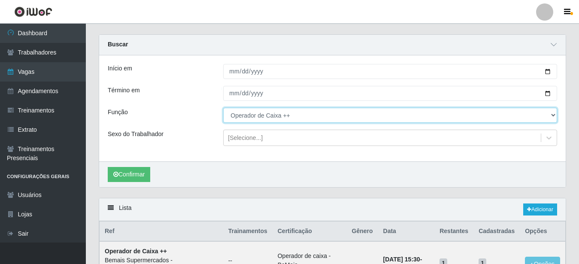
click at [223, 108] on select "[Selecione...] ASG ASG + ASG ++ Auxiliar de Estacionamento Auxiliar de Estacion…" at bounding box center [390, 115] width 334 height 15
select select "70"
click option "Embalador +" at bounding box center [0, 0] width 0 height 0
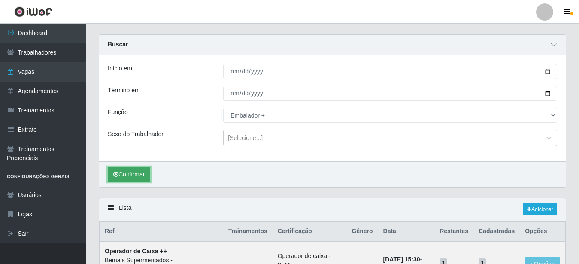
click at [129, 173] on button "Confirmar" at bounding box center [129, 174] width 42 height 15
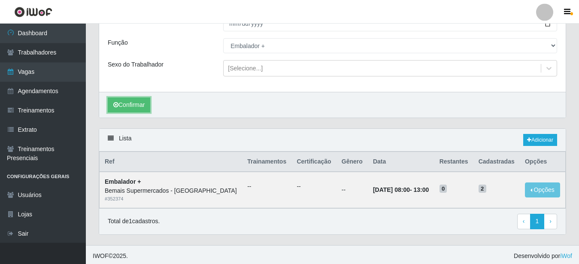
scroll to position [92, 0]
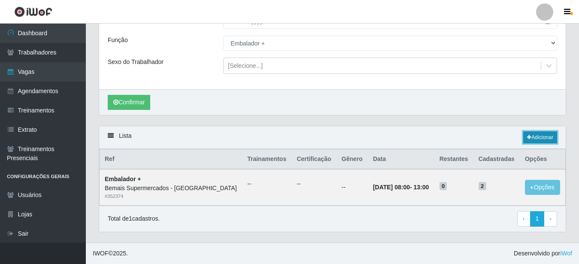
click at [534, 137] on link "Adicionar" at bounding box center [540, 137] width 34 height 12
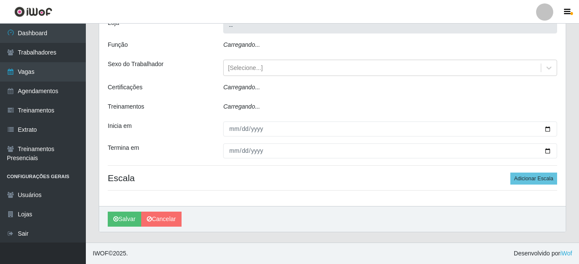
scroll to position [45, 0]
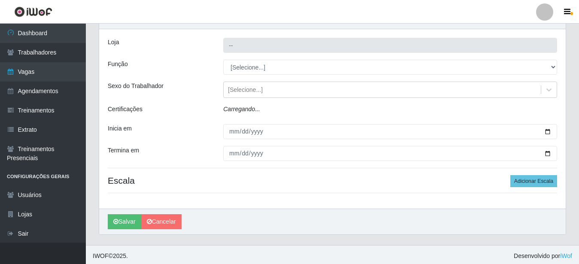
type input "Bemais Supermercados - [GEOGRAPHIC_DATA]"
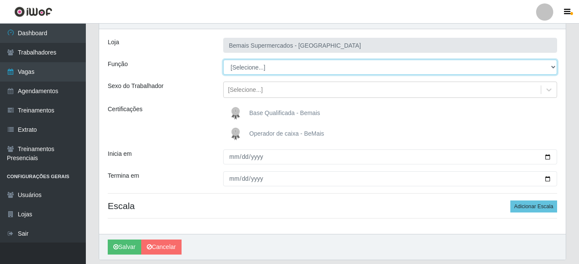
select select "70"
click option "Embalador +" at bounding box center [0, 0] width 0 height 0
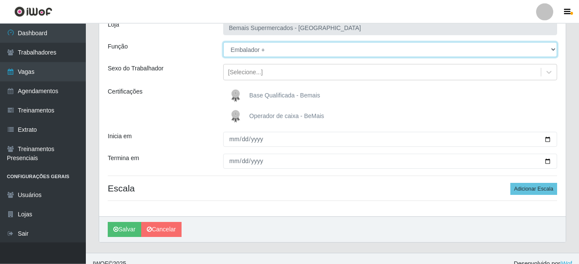
scroll to position [72, 0]
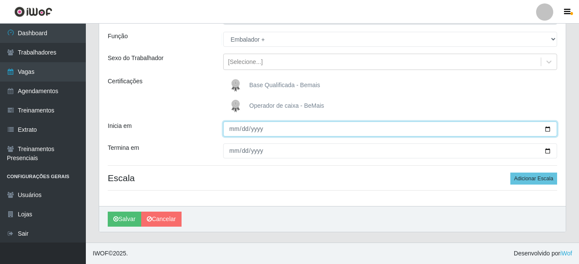
click at [546, 130] on input "Inicia em" at bounding box center [390, 128] width 334 height 15
type input "2025-10-11"
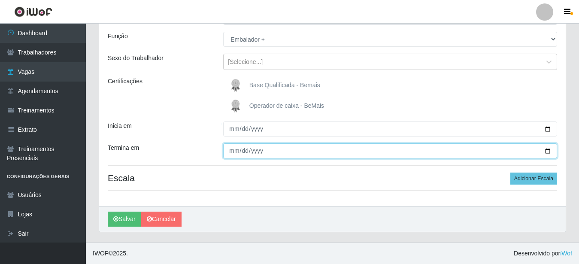
click at [543, 150] on input "Termina em" at bounding box center [390, 150] width 334 height 15
type input "2025-10-11"
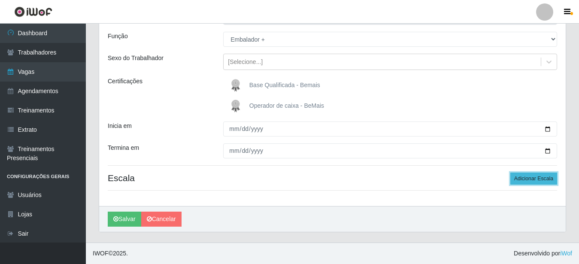
click at [546, 176] on button "Adicionar Escala" at bounding box center [533, 178] width 47 height 12
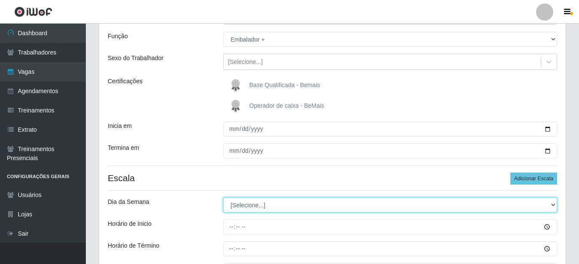
click at [223, 197] on select "[Selecione...] Segunda Terça Quarta Quinta Sexta Sábado Domingo" at bounding box center [390, 204] width 334 height 15
select select "6"
click option "Sábado" at bounding box center [0, 0] width 0 height 0
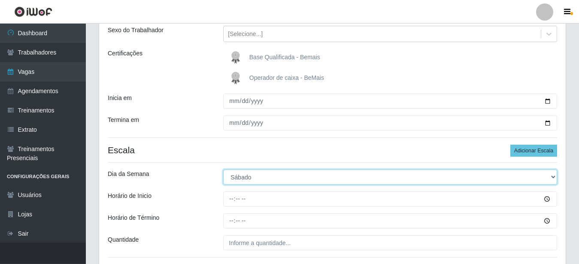
scroll to position [116, 0]
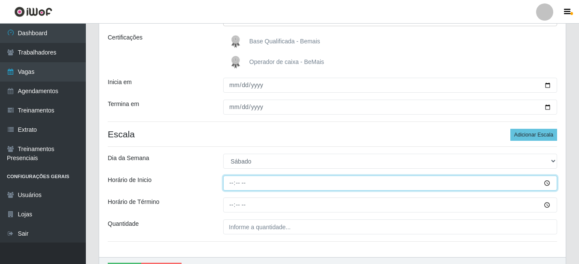
click at [230, 183] on input "Horário de Inicio" at bounding box center [390, 182] width 334 height 15
type input "16:00"
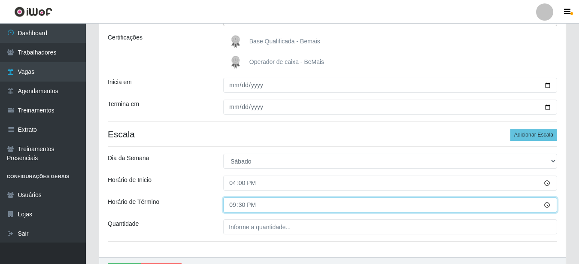
type input "21:00"
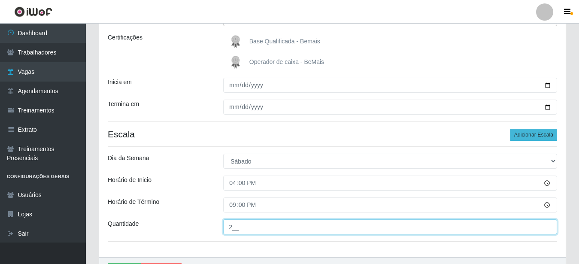
type input "2__"
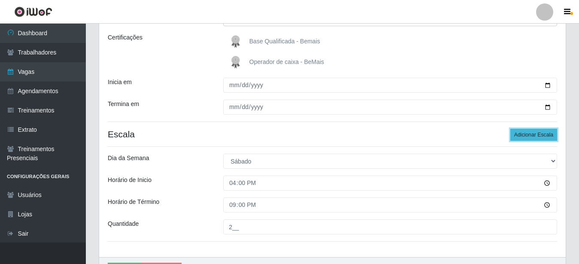
click at [533, 133] on button "Adicionar Escala" at bounding box center [533, 135] width 47 height 12
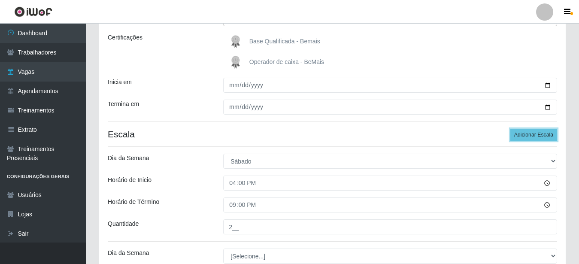
scroll to position [160, 0]
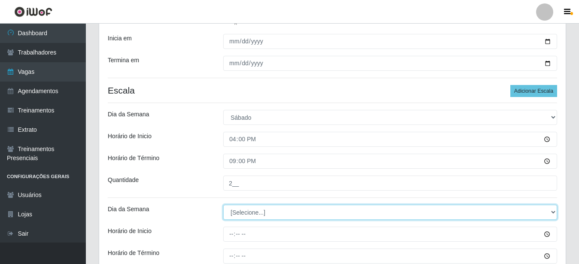
click at [223, 205] on select "[Selecione...] Segunda Terça Quarta Quinta Sexta Sábado Domingo" at bounding box center [390, 212] width 334 height 15
select select "6"
click option "Sábado" at bounding box center [0, 0] width 0 height 0
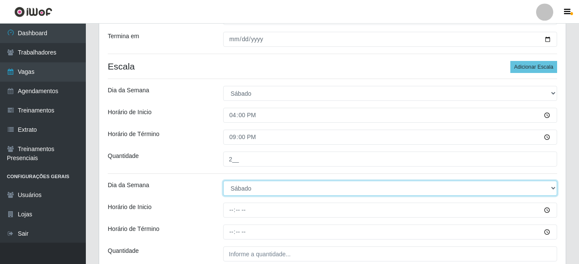
scroll to position [204, 0]
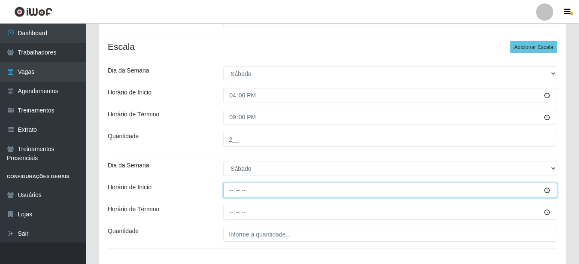
click at [231, 193] on input "Horário de Inicio" at bounding box center [390, 190] width 334 height 15
type input "16:30"
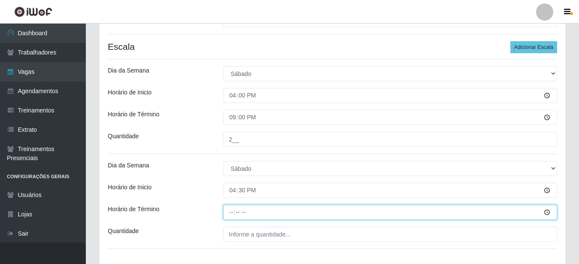
type input "21:30"
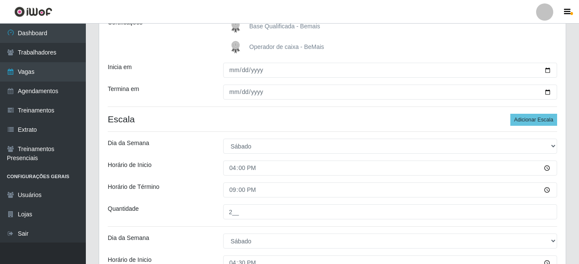
scroll to position [262, 0]
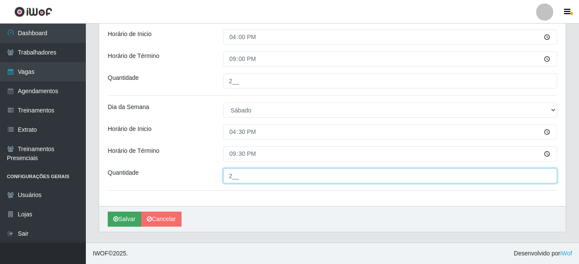
type input "2__"
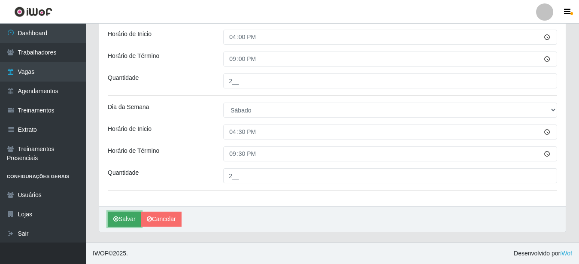
click at [124, 218] on button "Salvar" at bounding box center [124, 218] width 33 height 15
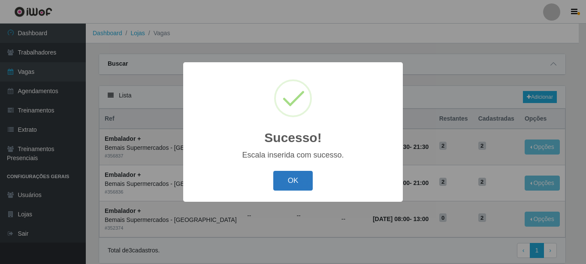
click at [302, 181] on button "OK" at bounding box center [293, 181] width 40 height 20
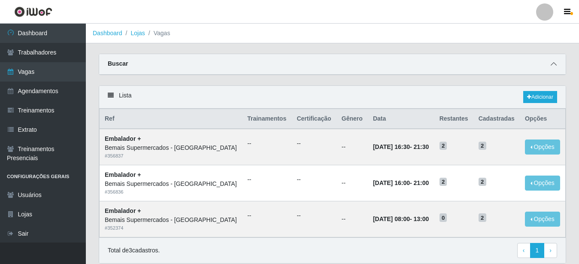
click at [555, 66] on icon at bounding box center [553, 64] width 6 height 6
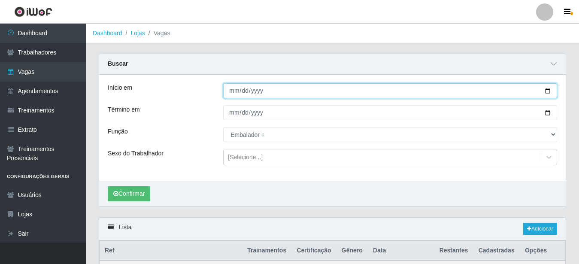
click at [543, 91] on input "2025-10-11" at bounding box center [390, 90] width 334 height 15
type input "[DATE]"
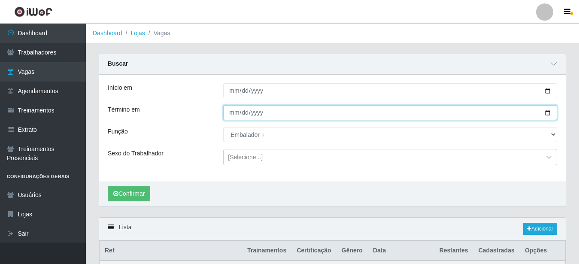
click at [544, 110] on input "2025-10-11" at bounding box center [390, 112] width 334 height 15
type input "[DATE]"
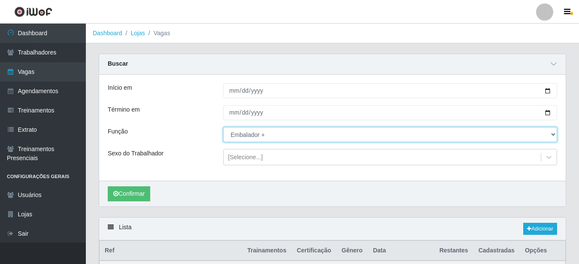
click at [223, 127] on select "[Selecione...] ASG ASG + ASG ++ Auxiliar de Estacionamento Auxiliar de Estacion…" at bounding box center [390, 134] width 334 height 15
select select "73"
click option "Operador de Caixa ++" at bounding box center [0, 0] width 0 height 0
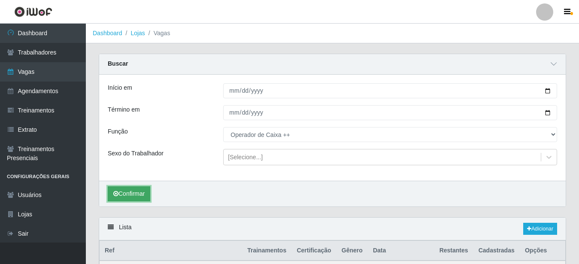
click at [139, 193] on button "Confirmar" at bounding box center [129, 193] width 42 height 15
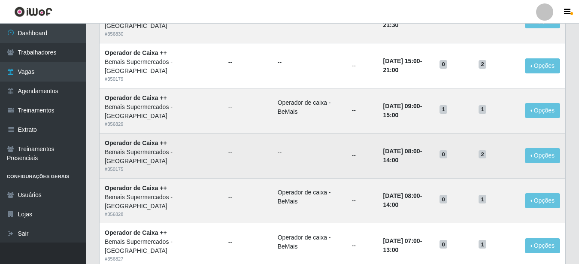
scroll to position [219, 0]
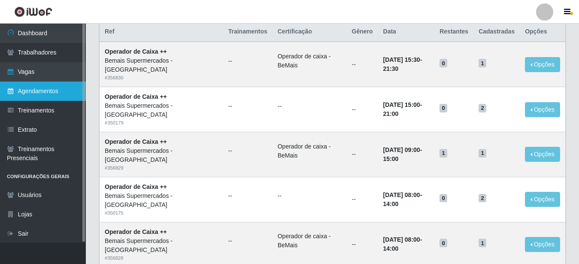
click at [56, 93] on link "Agendamentos" at bounding box center [43, 90] width 86 height 19
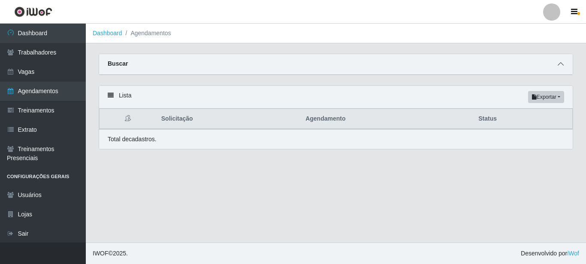
click at [559, 67] on icon at bounding box center [561, 64] width 6 height 6
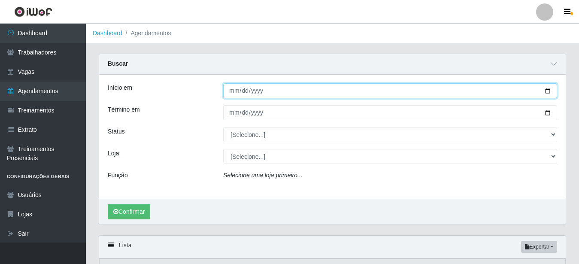
click at [546, 94] on input "Início em" at bounding box center [390, 90] width 334 height 15
type input "[DATE]"
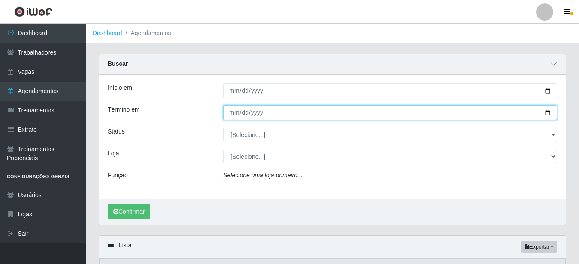
click at [546, 114] on input "Término em" at bounding box center [390, 112] width 334 height 15
type input "[DATE]"
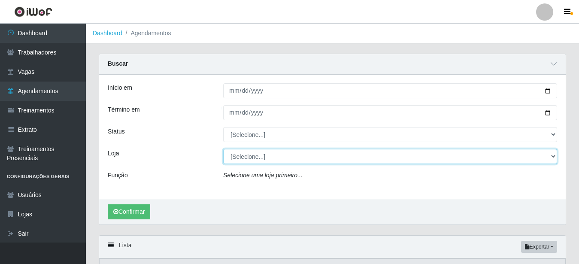
click at [223, 149] on select "[Selecione...] Bemais Supermercados - [GEOGRAPHIC_DATA]" at bounding box center [390, 156] width 334 height 15
select select "250"
click option "Bemais Supermercados - [GEOGRAPHIC_DATA]" at bounding box center [0, 0] width 0 height 0
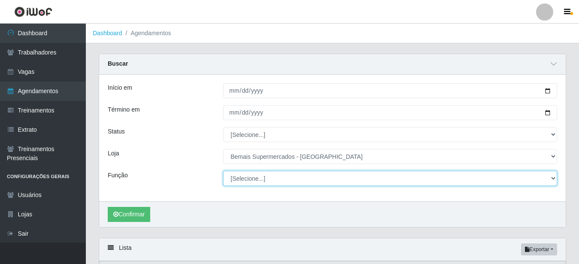
select select "73"
click option "Operador de Caixa ++" at bounding box center [0, 0] width 0 height 0
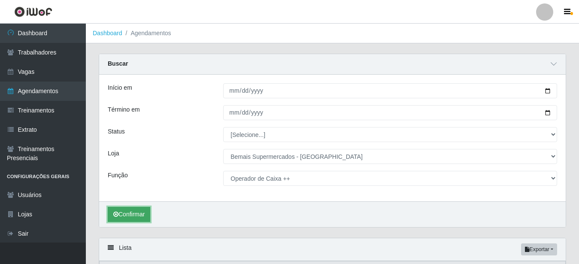
click at [136, 216] on button "Confirmar" at bounding box center [129, 214] width 42 height 15
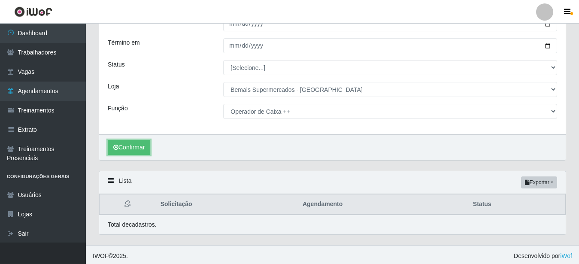
scroll to position [70, 0]
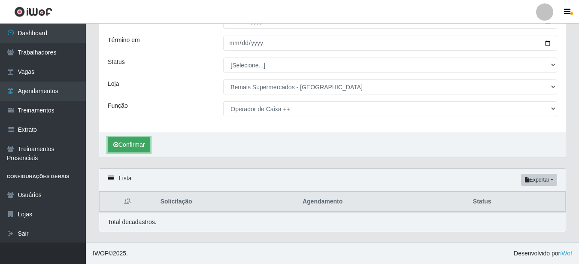
click at [128, 145] on button "Confirmar" at bounding box center [129, 144] width 42 height 15
click at [133, 147] on button "Confirmar" at bounding box center [129, 144] width 42 height 15
click at [124, 148] on button "Confirmar" at bounding box center [129, 144] width 42 height 15
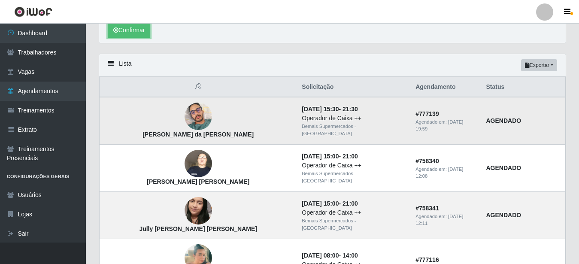
scroll to position [201, 0]
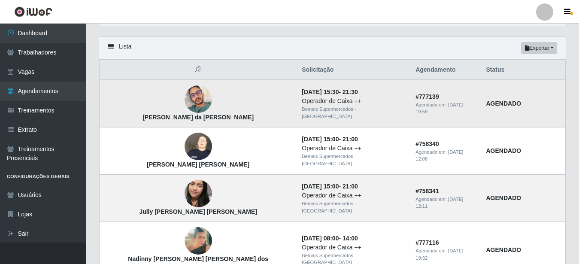
click at [184, 102] on img at bounding box center [197, 99] width 27 height 37
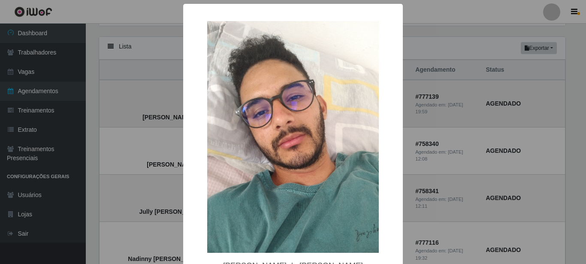
click at [160, 102] on div "× José Wandemberg Melo da Silva Alves OK Cancel" at bounding box center [293, 132] width 586 height 264
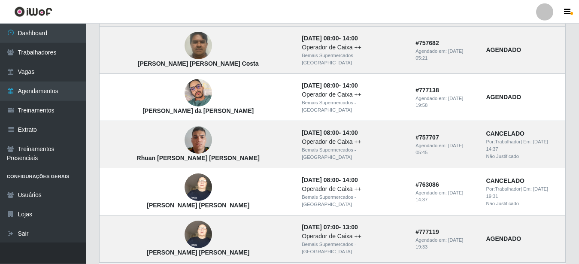
scroll to position [501, 0]
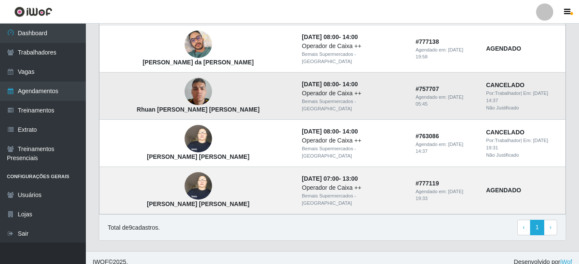
click at [184, 85] on img at bounding box center [197, 91] width 27 height 36
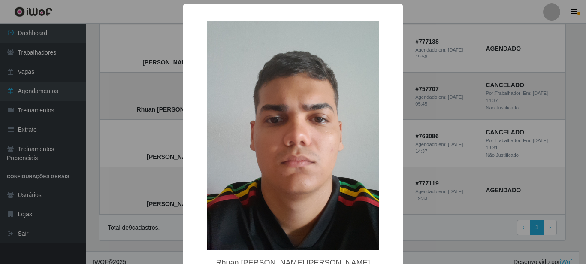
click at [160, 85] on div "× Rhuan Victor Silva Vieira OK Cancel" at bounding box center [293, 132] width 586 height 264
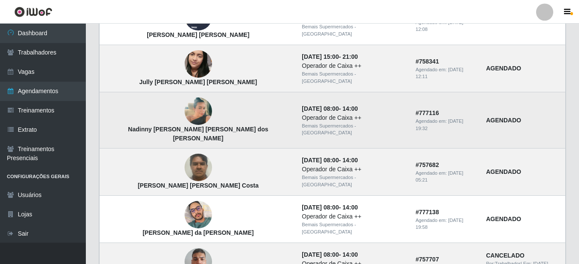
scroll to position [326, 0]
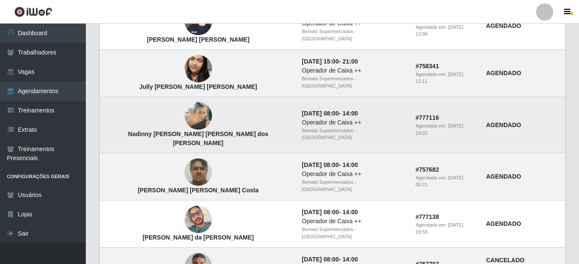
click at [184, 119] on img at bounding box center [197, 116] width 27 height 49
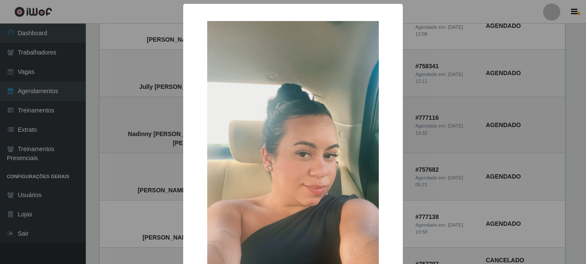
click at [168, 119] on div "× Nadinny Neves Souza dos Santos OK Cancel" at bounding box center [293, 132] width 586 height 264
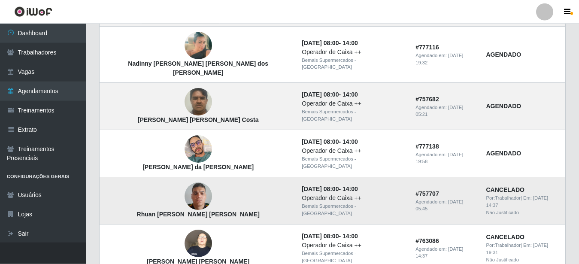
scroll to position [413, 0]
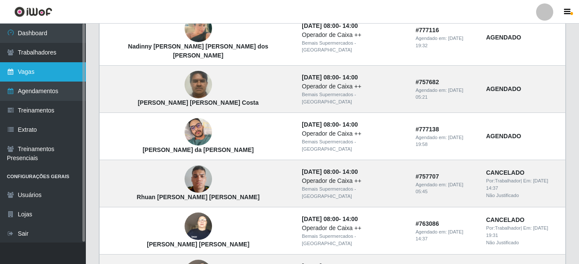
click at [59, 73] on link "Vagas" at bounding box center [43, 71] width 86 height 19
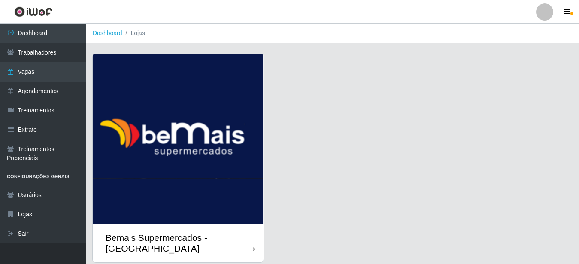
click at [250, 250] on div "Bemais Supermercados - [GEOGRAPHIC_DATA]" at bounding box center [179, 242] width 147 height 21
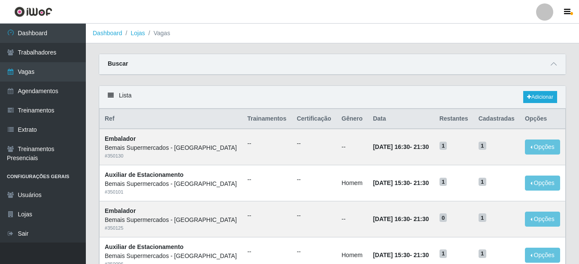
click at [564, 67] on div "Buscar" at bounding box center [332, 64] width 466 height 21
click at [552, 63] on icon at bounding box center [553, 64] width 6 height 6
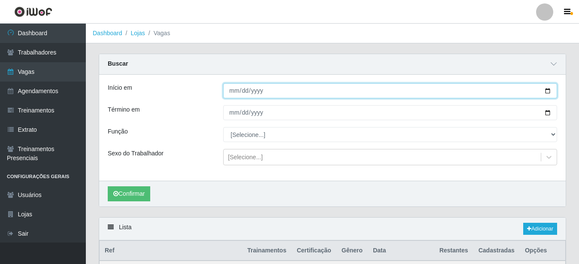
click at [547, 91] on input "Início em" at bounding box center [390, 90] width 334 height 15
type input "[DATE]"
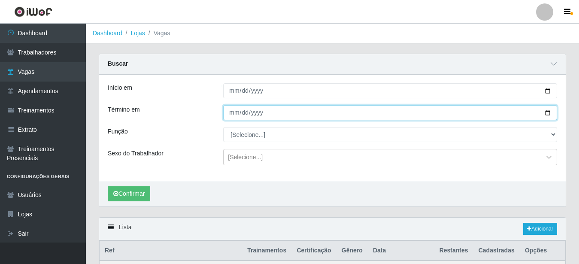
click at [546, 112] on input "Término em" at bounding box center [390, 112] width 334 height 15
type input "[DATE]"
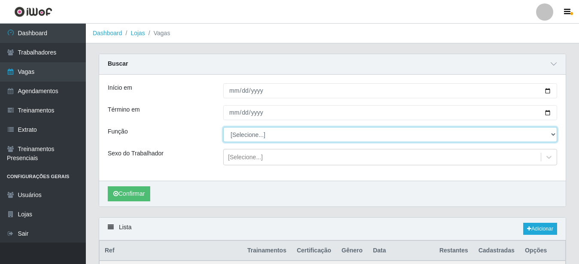
select select "73"
click option "Operador de Caixa ++" at bounding box center [0, 0] width 0 height 0
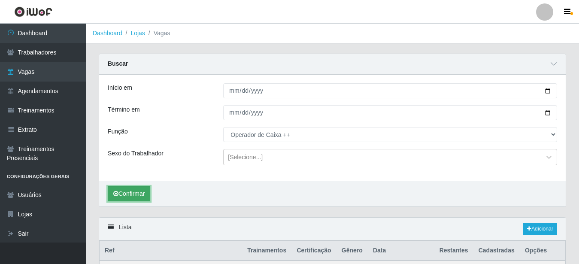
click at [116, 195] on icon "submit" at bounding box center [115, 193] width 5 height 6
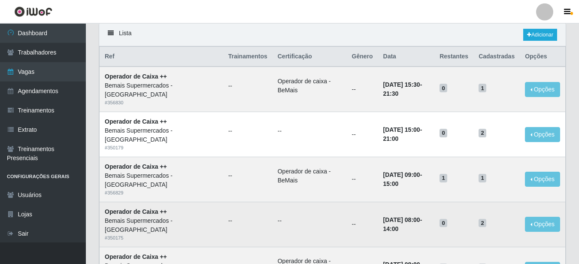
scroll to position [224, 0]
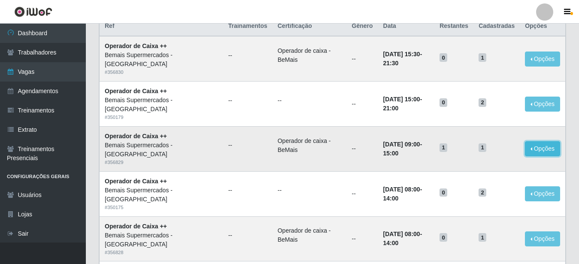
click at [540, 145] on button "Opções" at bounding box center [542, 148] width 35 height 15
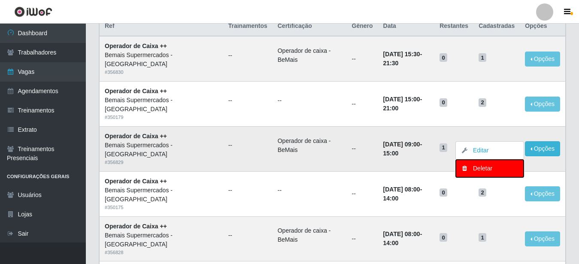
click at [490, 172] on div "Deletar" at bounding box center [489, 168] width 51 height 9
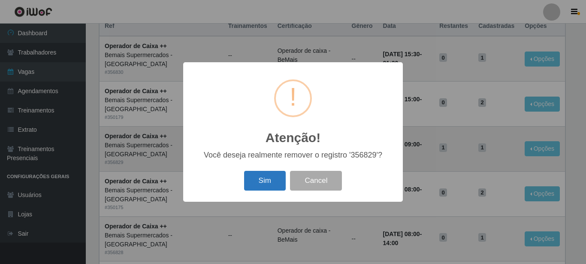
click at [262, 181] on button "Sim" at bounding box center [265, 181] width 42 height 20
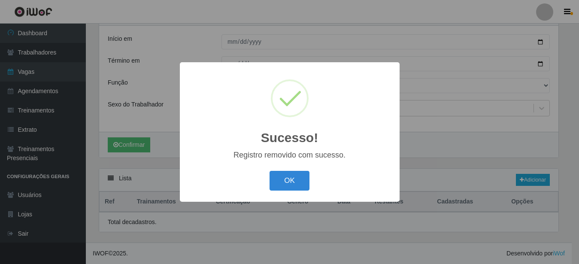
scroll to position [49, 0]
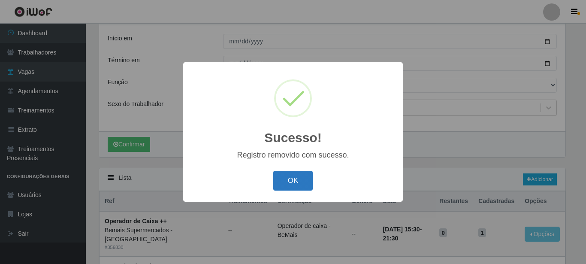
click at [296, 179] on button "OK" at bounding box center [293, 181] width 40 height 20
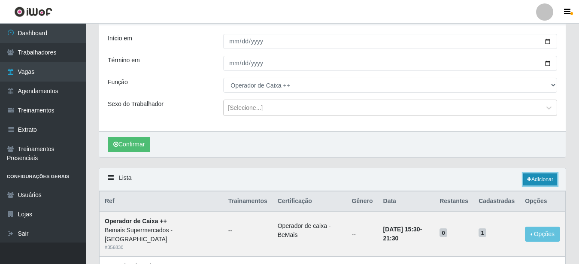
click at [542, 178] on link "Adicionar" at bounding box center [540, 179] width 34 height 12
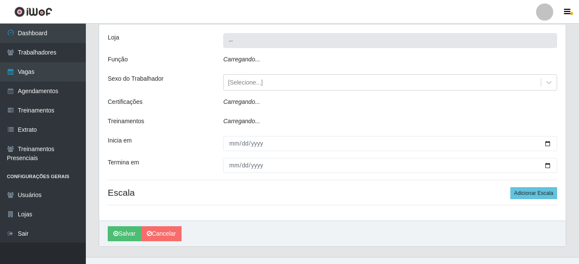
scroll to position [45, 0]
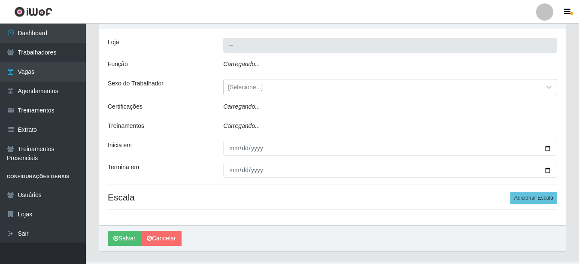
type input "Bemais Supermercados - [GEOGRAPHIC_DATA]"
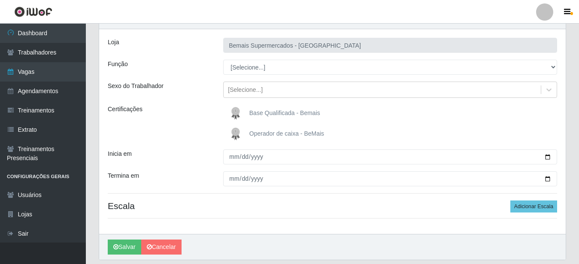
click at [273, 132] on span "Operador de caixa - BeMais" at bounding box center [286, 133] width 75 height 7
click at [0, 0] on input "Operador de caixa - BeMais" at bounding box center [0, 0] width 0 height 0
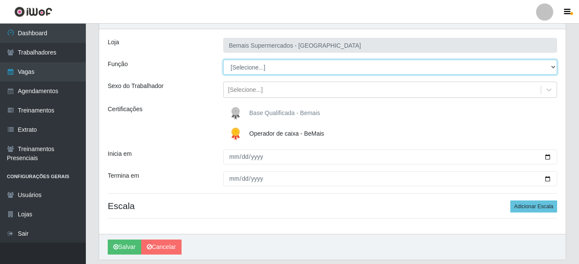
select select "73"
click option "Operador de Caixa ++" at bounding box center [0, 0] width 0 height 0
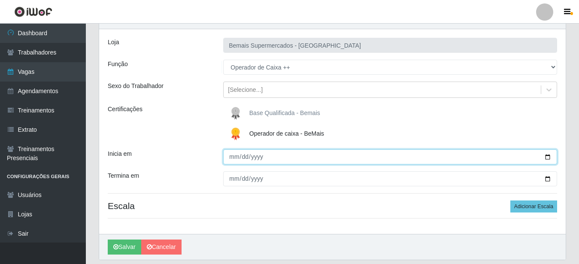
click at [231, 159] on input "Inicia em" at bounding box center [390, 156] width 334 height 15
click at [546, 156] on input "Inicia em" at bounding box center [390, 156] width 334 height 15
type input "[DATE]"
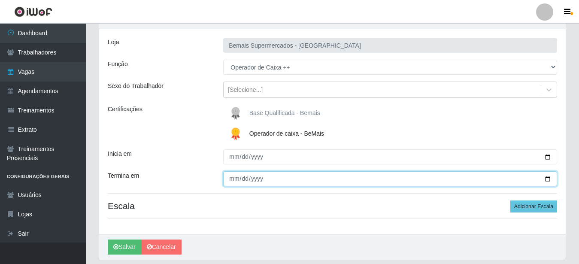
click at [544, 178] on input "Termina em" at bounding box center [390, 178] width 334 height 15
type input "[DATE]"
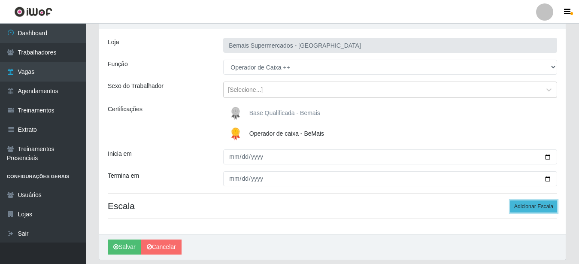
click at [534, 206] on button "Adicionar Escala" at bounding box center [533, 206] width 47 height 12
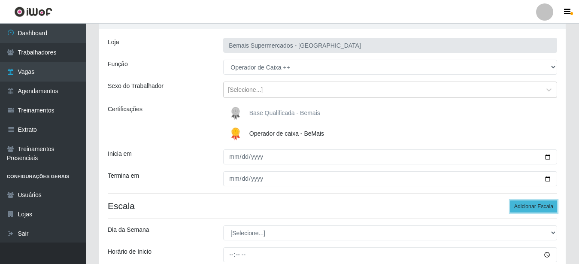
scroll to position [132, 0]
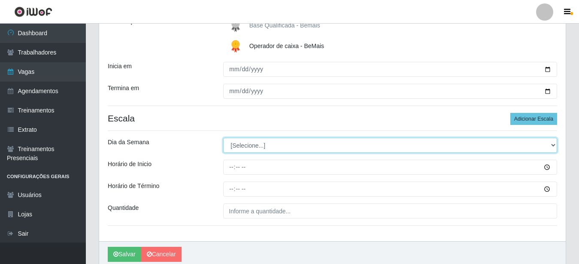
click at [223, 138] on select "[Selecione...] Segunda Terça Quarta Quinta Sexta Sábado Domingo" at bounding box center [390, 145] width 334 height 15
select select "0"
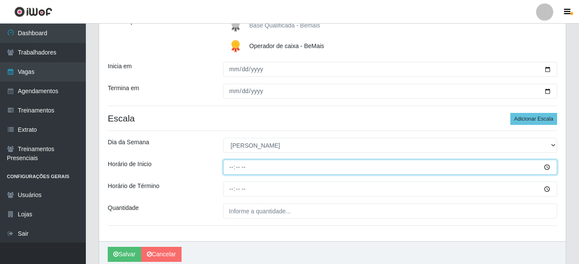
type input "09:00"
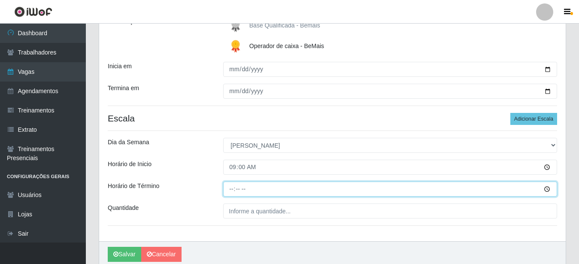
type input "15:00"
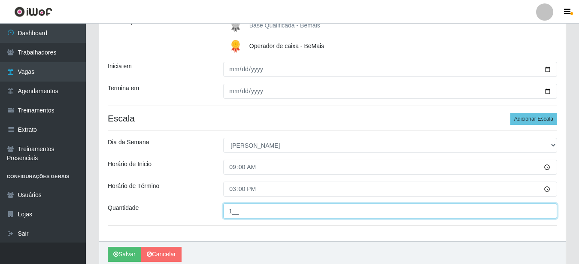
type input "1__"
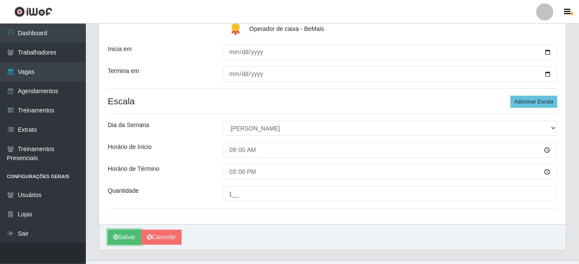
scroll to position [167, 0]
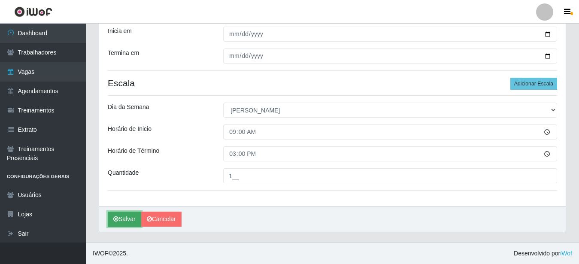
click at [119, 219] on button "Salvar" at bounding box center [124, 218] width 33 height 15
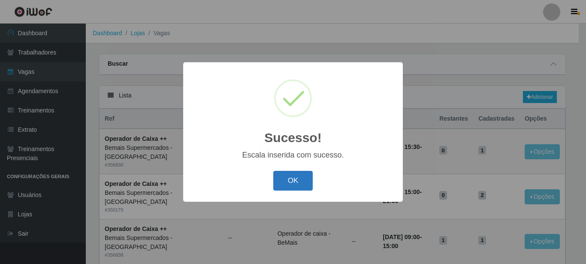
click at [298, 182] on button "OK" at bounding box center [293, 181] width 40 height 20
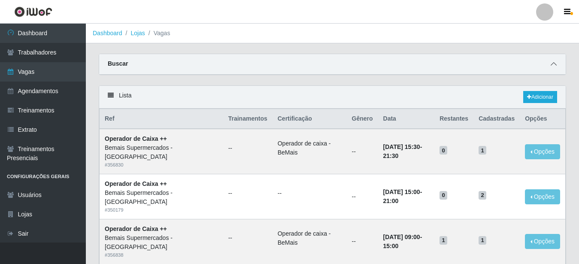
click at [554, 62] on icon at bounding box center [553, 64] width 6 height 6
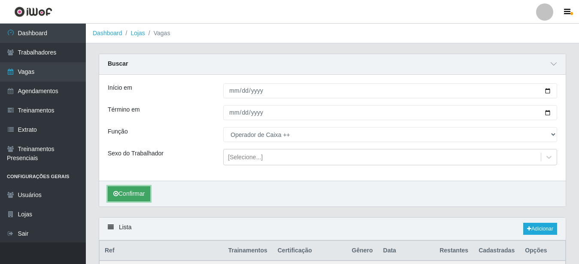
click at [138, 198] on button "Confirmar" at bounding box center [129, 193] width 42 height 15
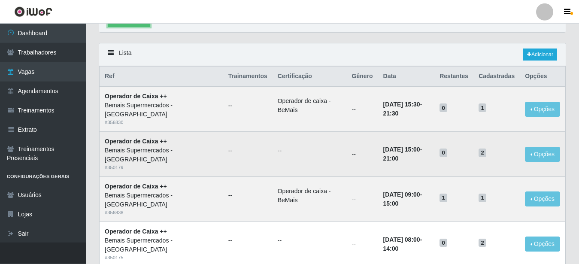
scroll to position [137, 0]
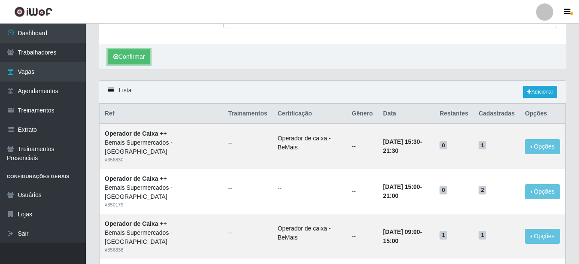
drag, startPoint x: 127, startPoint y: 52, endPoint x: 139, endPoint y: 66, distance: 18.6
click at [127, 54] on button "Confirmar" at bounding box center [129, 56] width 42 height 15
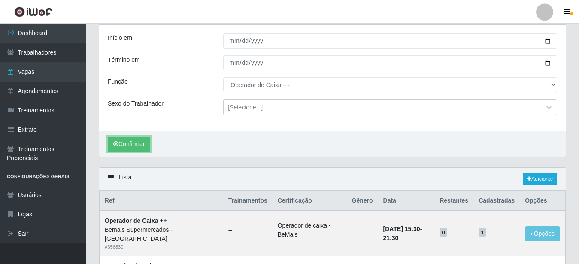
scroll to position [49, 0]
click at [131, 145] on button "Confirmar" at bounding box center [129, 144] width 42 height 15
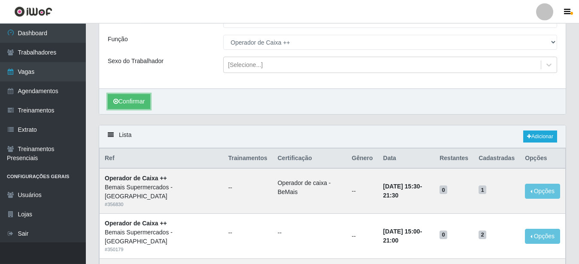
scroll to position [93, 0]
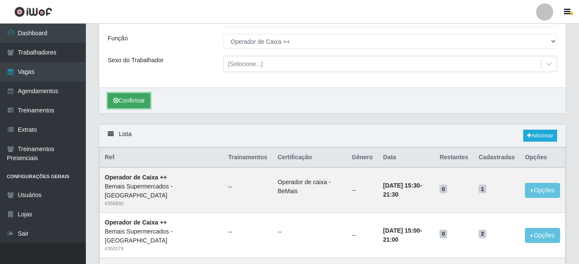
click at [132, 100] on button "Confirmar" at bounding box center [129, 100] width 42 height 15
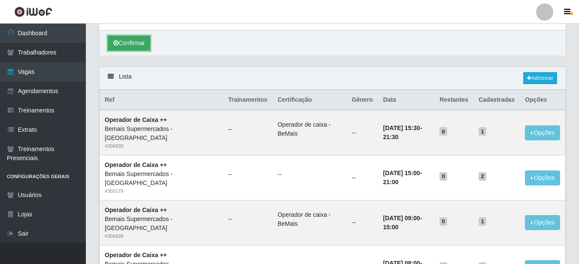
scroll to position [19, 0]
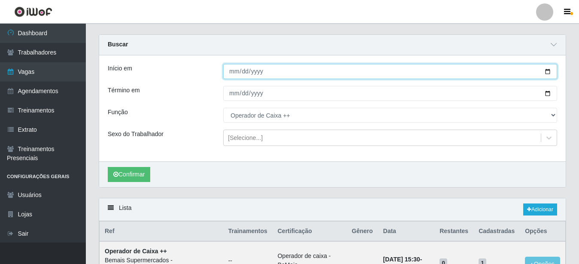
click at [545, 72] on input "[DATE]" at bounding box center [390, 71] width 334 height 15
type input "2025-10-11"
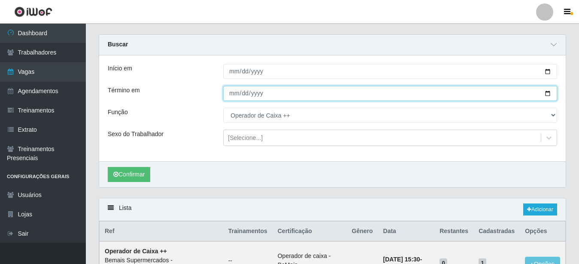
click at [549, 94] on input "[DATE]" at bounding box center [390, 93] width 334 height 15
type input "2025-10-11"
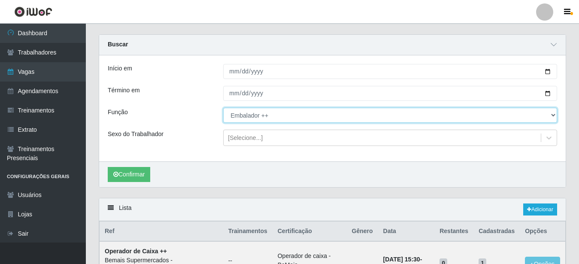
click option "Embalador ++" at bounding box center [0, 0] width 0 height 0
click at [223, 108] on select "[Selecione...] ASG ASG + ASG ++ Auxiliar de Estacionamento Auxiliar de Estacion…" at bounding box center [390, 115] width 334 height 15
select select "70"
click option "Embalador +" at bounding box center [0, 0] width 0 height 0
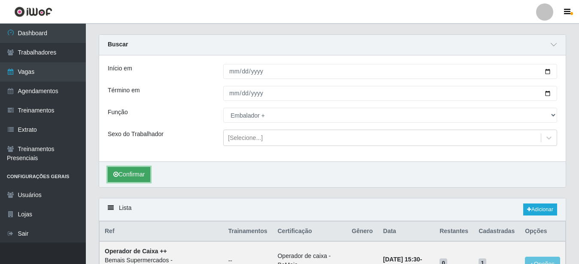
click at [138, 175] on button "Confirmar" at bounding box center [129, 174] width 42 height 15
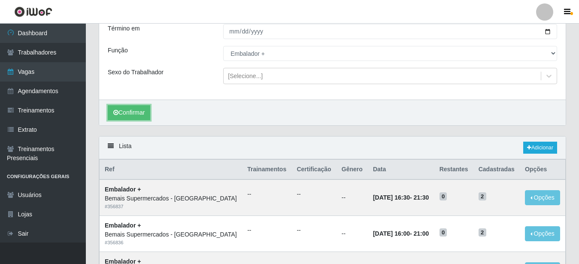
scroll to position [63, 0]
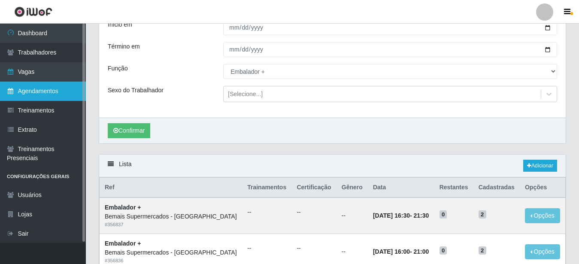
click at [49, 92] on link "Agendamentos" at bounding box center [43, 90] width 86 height 19
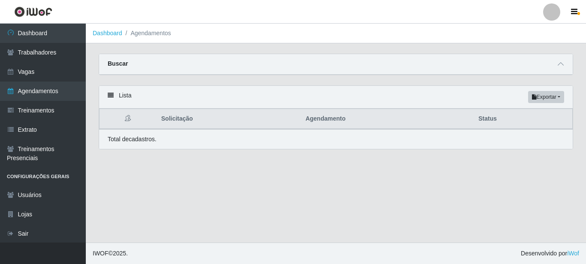
click at [566, 63] on div "Buscar" at bounding box center [336, 64] width 474 height 21
click at [561, 62] on icon at bounding box center [561, 64] width 6 height 6
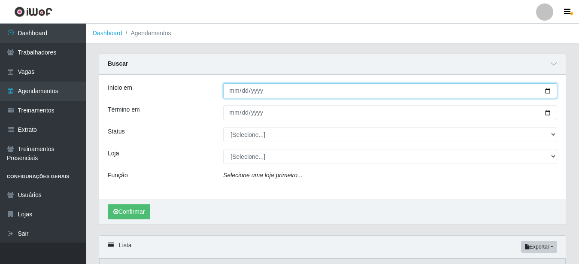
click at [546, 90] on input "Início em" at bounding box center [390, 90] width 334 height 15
type input "2025-10-10"
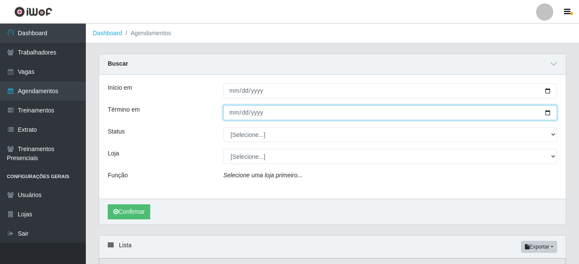
click at [546, 112] on input "Término em" at bounding box center [390, 112] width 334 height 15
type input "[DATE]"
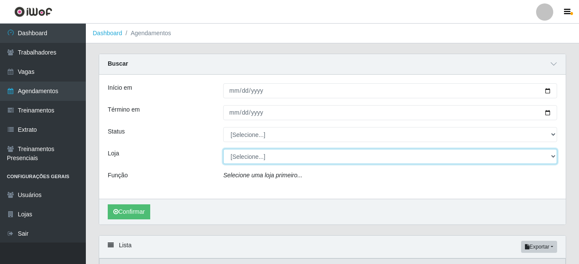
click at [223, 149] on select "[Selecione...] Bemais Supermercados - [GEOGRAPHIC_DATA]" at bounding box center [390, 156] width 334 height 15
select select "250"
click option "Bemais Supermercados - [GEOGRAPHIC_DATA]" at bounding box center [0, 0] width 0 height 0
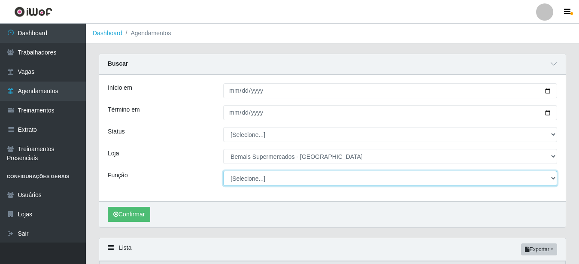
click at [223, 171] on select "[Selecione...] ASG ASG + ASG ++ Auxiliar de Estacionamento Auxiliar de Estacion…" at bounding box center [390, 178] width 334 height 15
click option "Auxiliar de Estacionamento" at bounding box center [0, 0] width 0 height 0
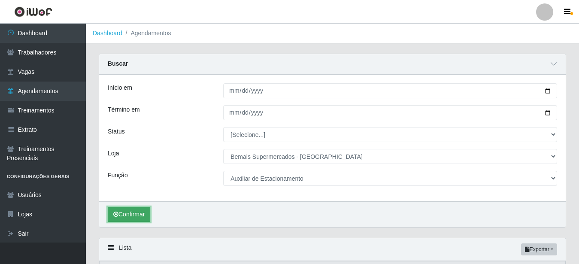
click at [135, 219] on button "Confirmar" at bounding box center [129, 214] width 42 height 15
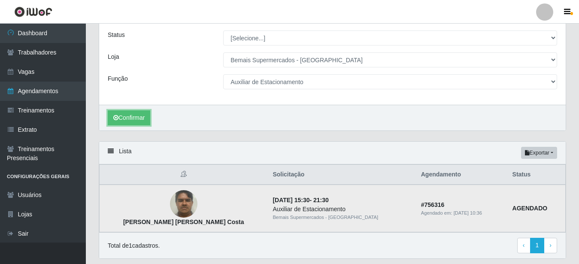
scroll to position [80, 0]
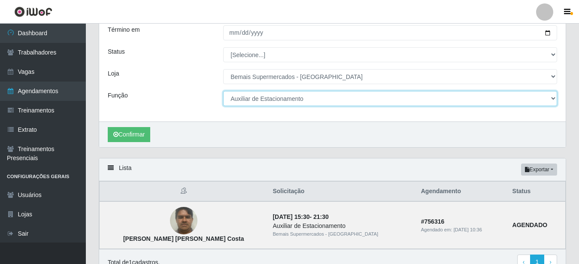
click at [223, 91] on select "[Selecione...] ASG ASG + ASG ++ Auxiliar de Estacionamento Auxiliar de Estacion…" at bounding box center [390, 98] width 334 height 15
click option "Auxiliar de Estacionamento +" at bounding box center [0, 0] width 0 height 0
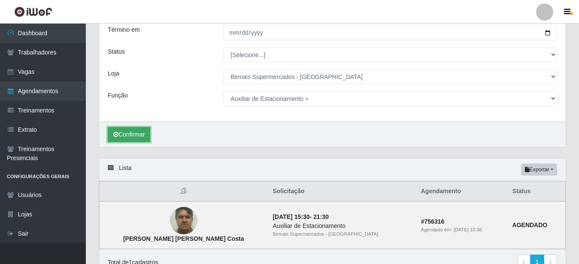
click at [130, 133] on button "Confirmar" at bounding box center [129, 134] width 42 height 15
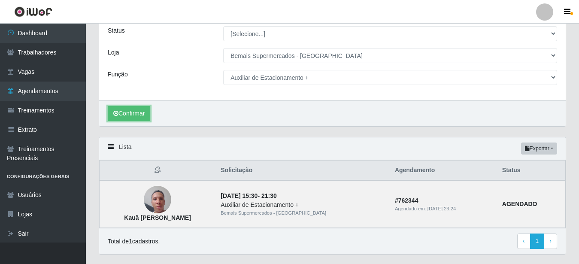
scroll to position [124, 0]
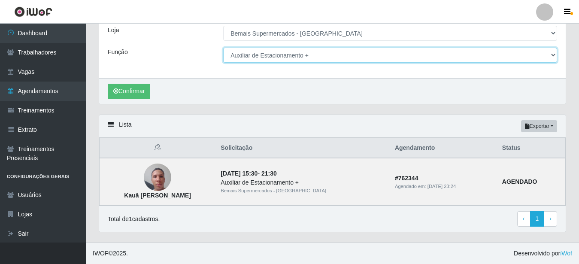
click at [223, 48] on select "[Selecione...] ASG ASG + ASG ++ Auxiliar de Estacionamento Auxiliar de Estacion…" at bounding box center [390, 55] width 334 height 15
click option "Auxiliar de Estacionamento ++" at bounding box center [0, 0] width 0 height 0
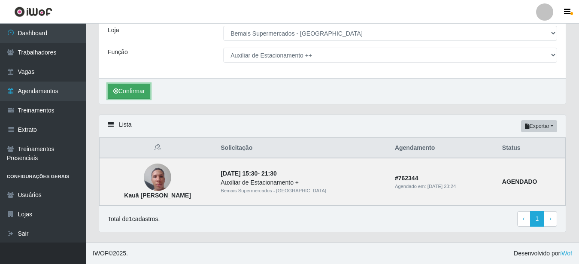
click at [122, 91] on button "Confirmar" at bounding box center [129, 91] width 42 height 15
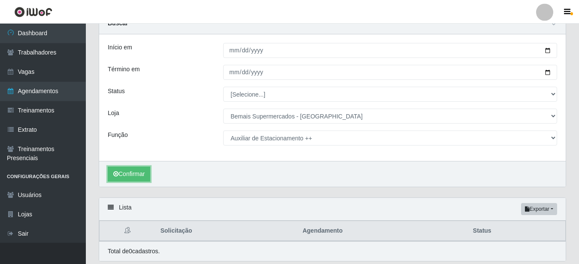
scroll to position [26, 0]
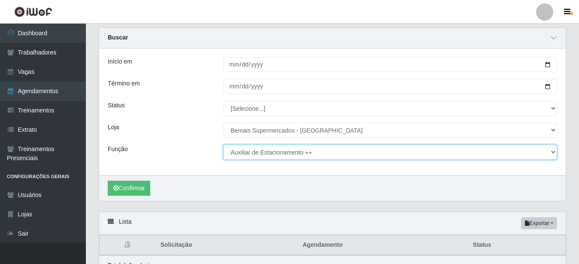
click at [223, 145] on select "[Selecione...] ASG ASG + ASG ++ Auxiliar de Estacionamento Auxiliar de Estacion…" at bounding box center [390, 152] width 334 height 15
click option "Operador de Caixa" at bounding box center [0, 0] width 0 height 0
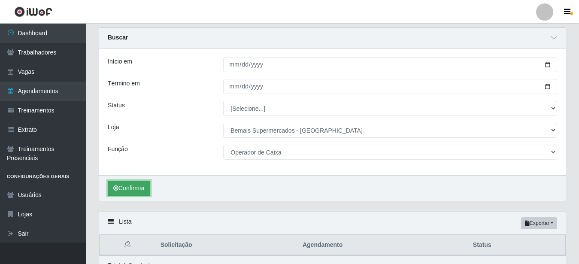
click at [133, 186] on button "Confirmar" at bounding box center [129, 188] width 42 height 15
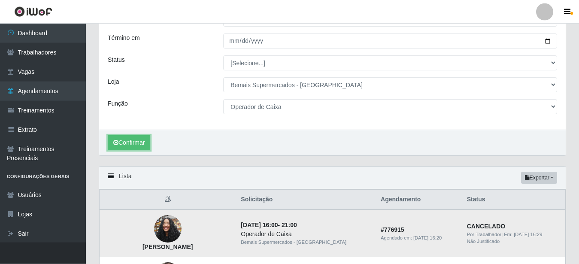
scroll to position [70, 0]
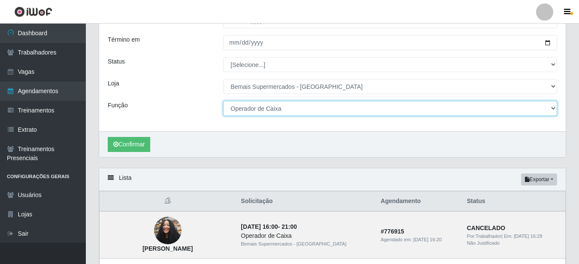
click at [223, 101] on select "[Selecione...] ASG ASG + ASG ++ Auxiliar de Estacionamento Auxiliar de Estacion…" at bounding box center [390, 108] width 334 height 15
click option "Operador de Caixa ++" at bounding box center [0, 0] width 0 height 0
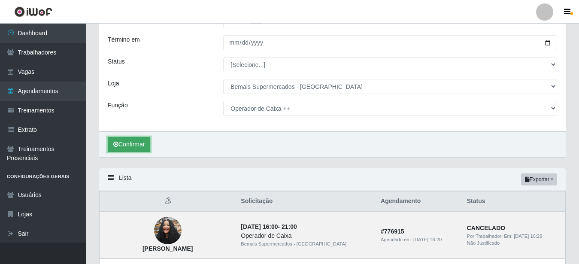
click at [137, 144] on button "Confirmar" at bounding box center [129, 144] width 42 height 15
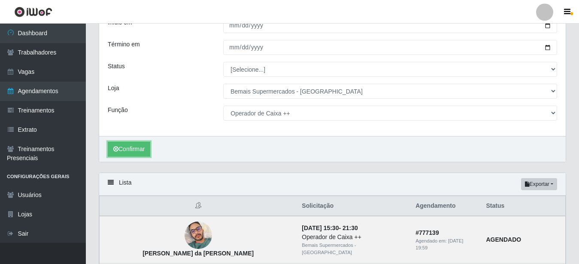
scroll to position [23, 0]
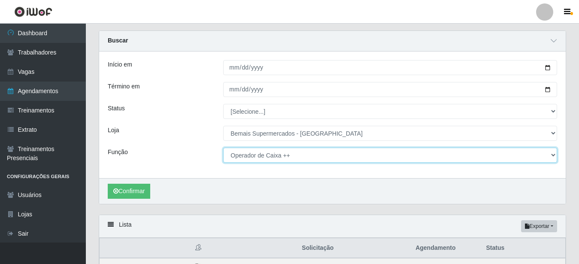
click at [223, 148] on select "[Selecione...] ASG ASG + ASG ++ Auxiliar de Estacionamento Auxiliar de Estacion…" at bounding box center [390, 155] width 334 height 15
select select "70"
click option "Embalador +" at bounding box center [0, 0] width 0 height 0
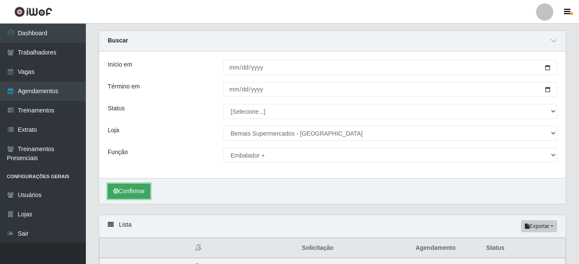
click at [136, 187] on button "Confirmar" at bounding box center [129, 191] width 42 height 15
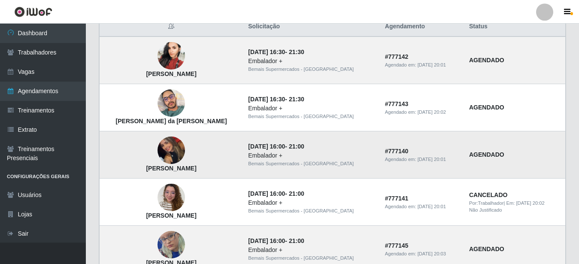
scroll to position [245, 0]
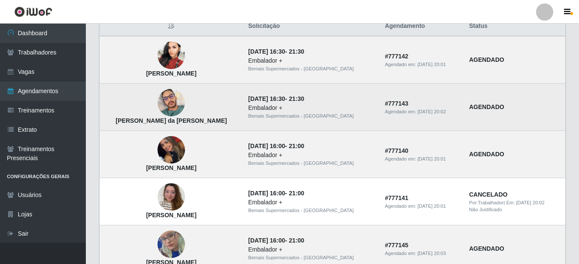
click at [168, 102] on img at bounding box center [170, 102] width 27 height 37
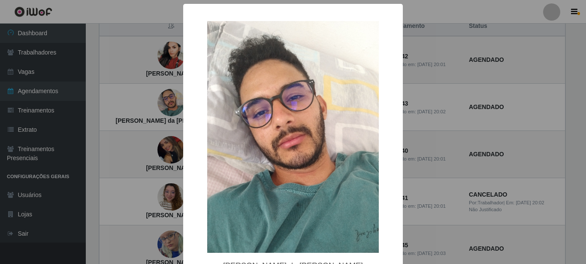
click at [170, 102] on div "× José Wandemberg Melo da Silva Alves OK Cancel" at bounding box center [293, 132] width 586 height 264
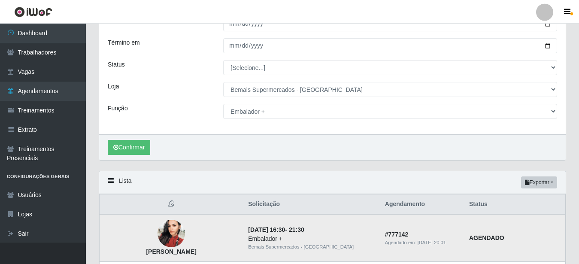
scroll to position [57, 0]
